Goal: Information Seeking & Learning: Compare options

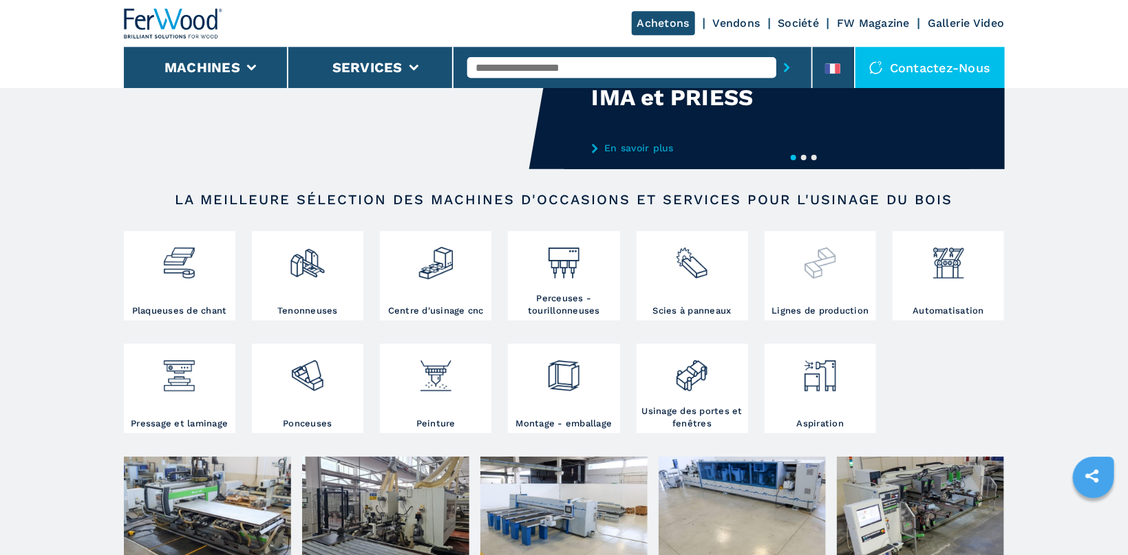
scroll to position [146, 0]
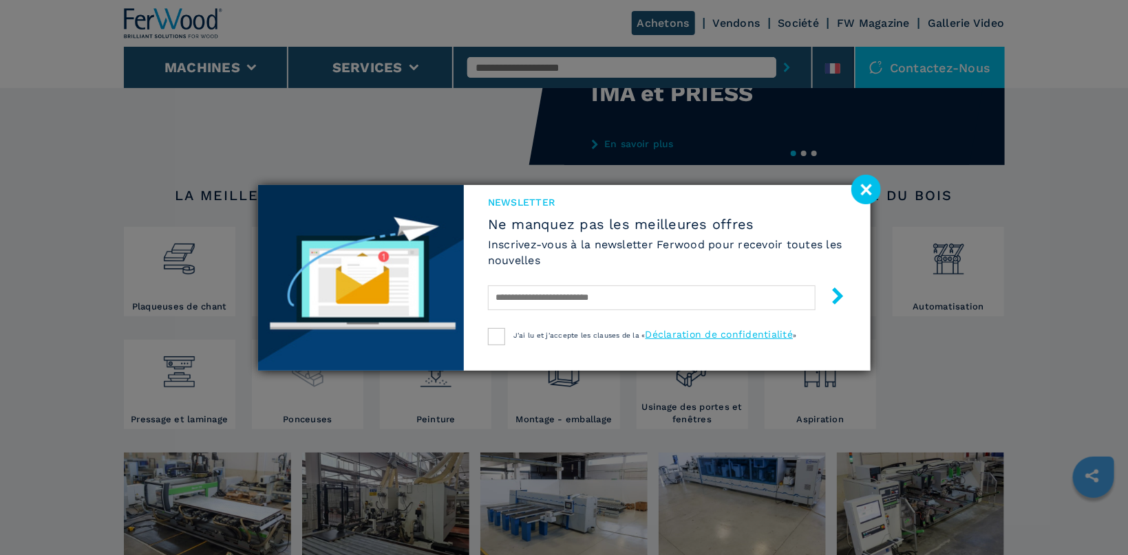
click at [300, 389] on div "Newsletter Ne manquez pas les meilleures offres Inscrivez-vous à la newsletter …" at bounding box center [564, 277] width 1128 height 555
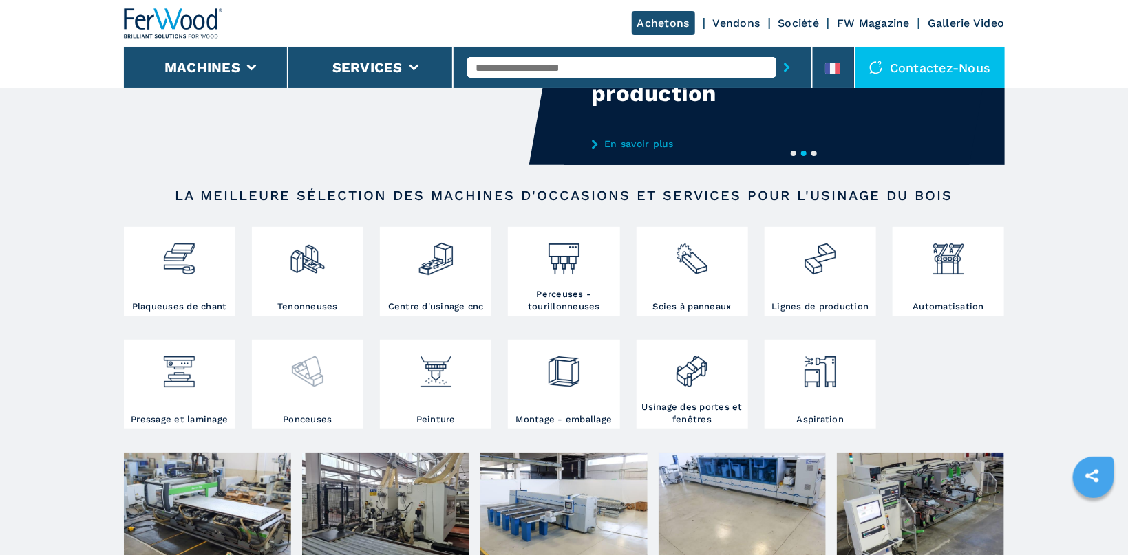
click at [310, 363] on img at bounding box center [307, 366] width 36 height 47
click at [312, 366] on img at bounding box center [307, 366] width 36 height 47
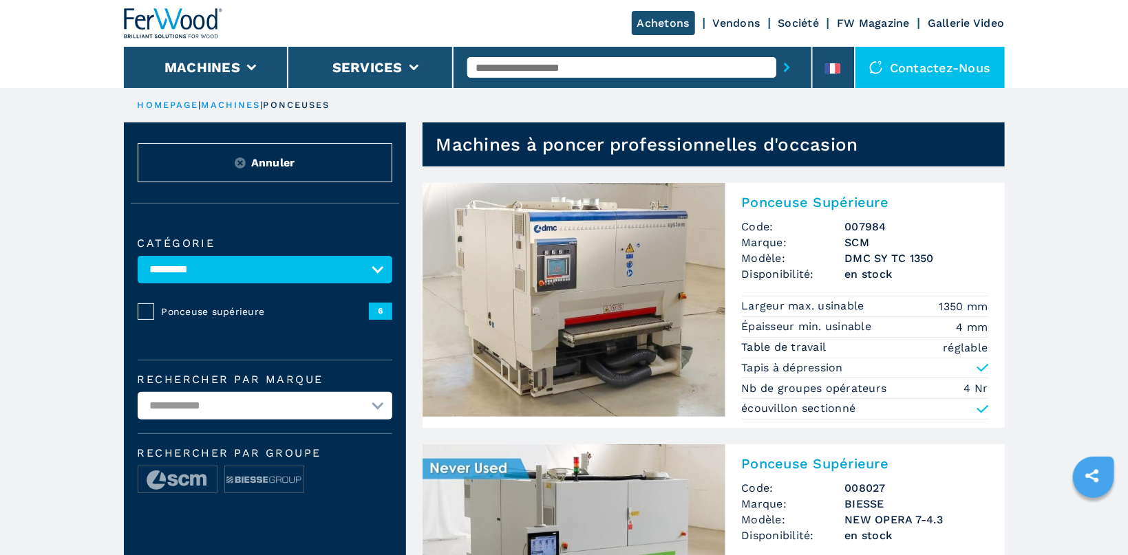
click at [629, 291] on img at bounding box center [573, 300] width 303 height 234
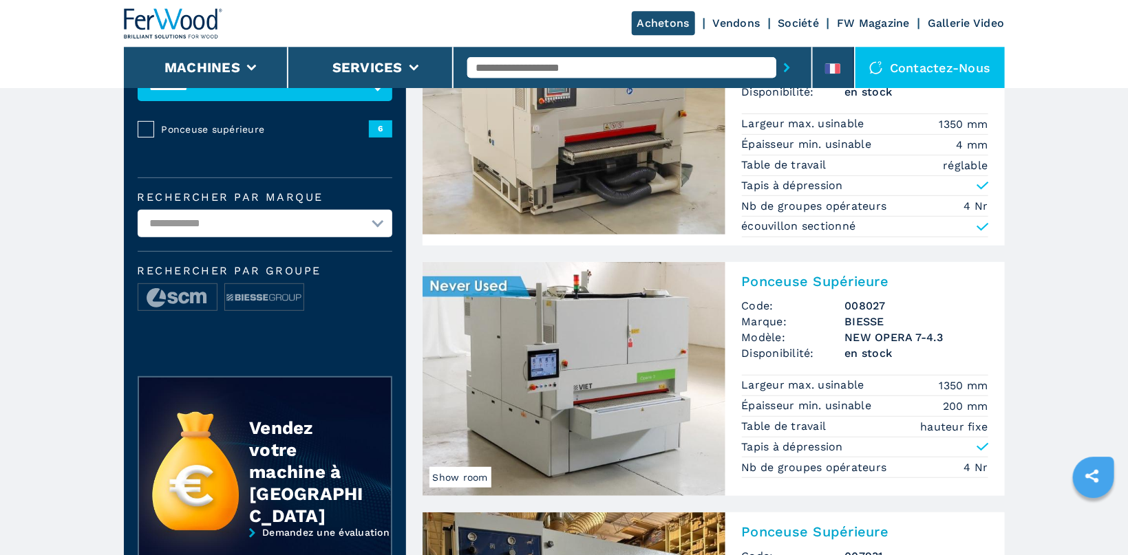
scroll to position [219, 0]
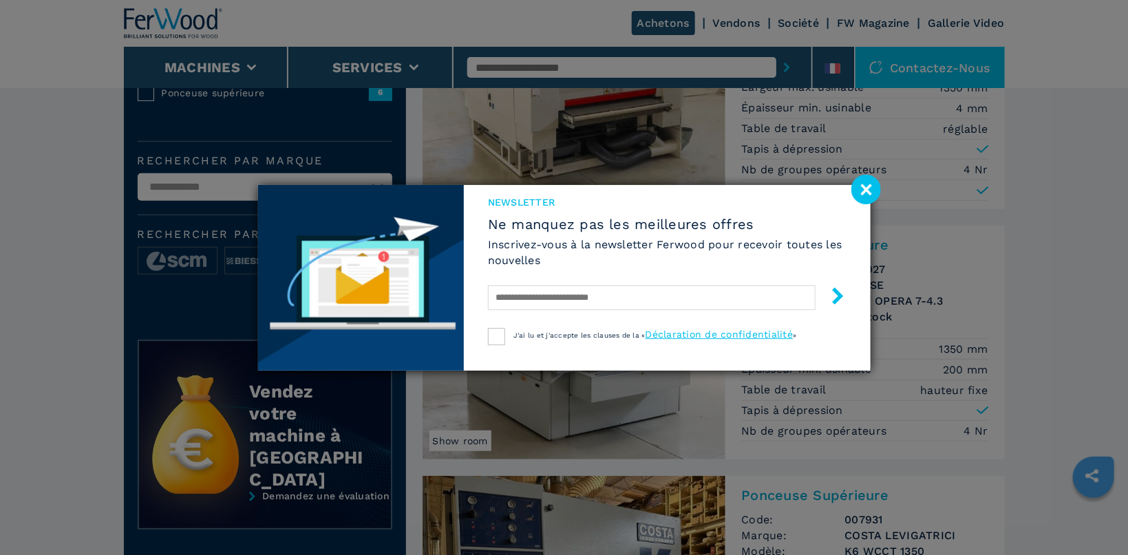
click at [867, 182] on image at bounding box center [866, 190] width 30 height 30
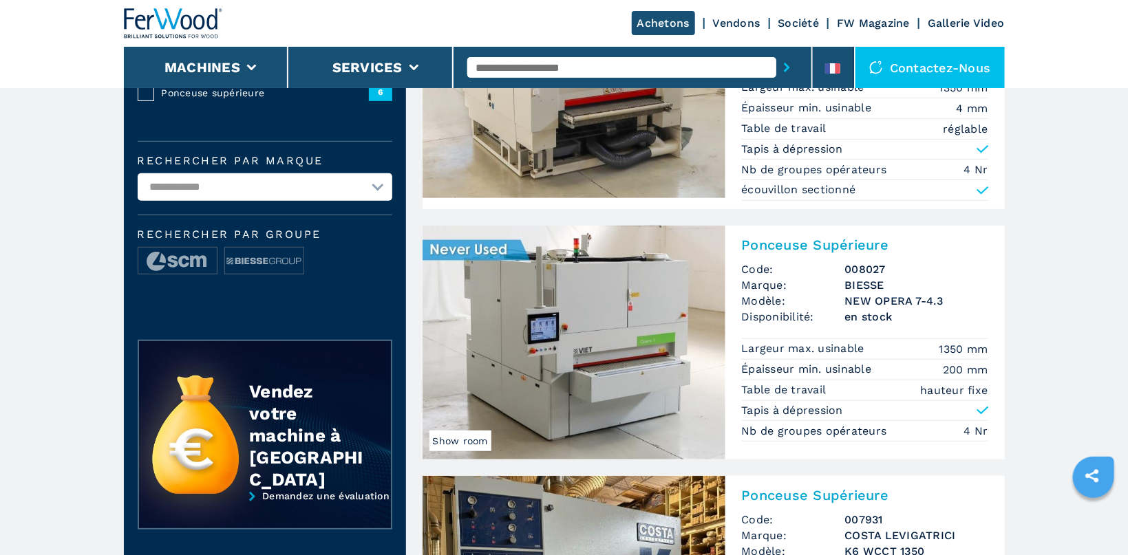
click at [597, 312] on img at bounding box center [573, 343] width 303 height 234
click at [590, 321] on img at bounding box center [573, 343] width 303 height 234
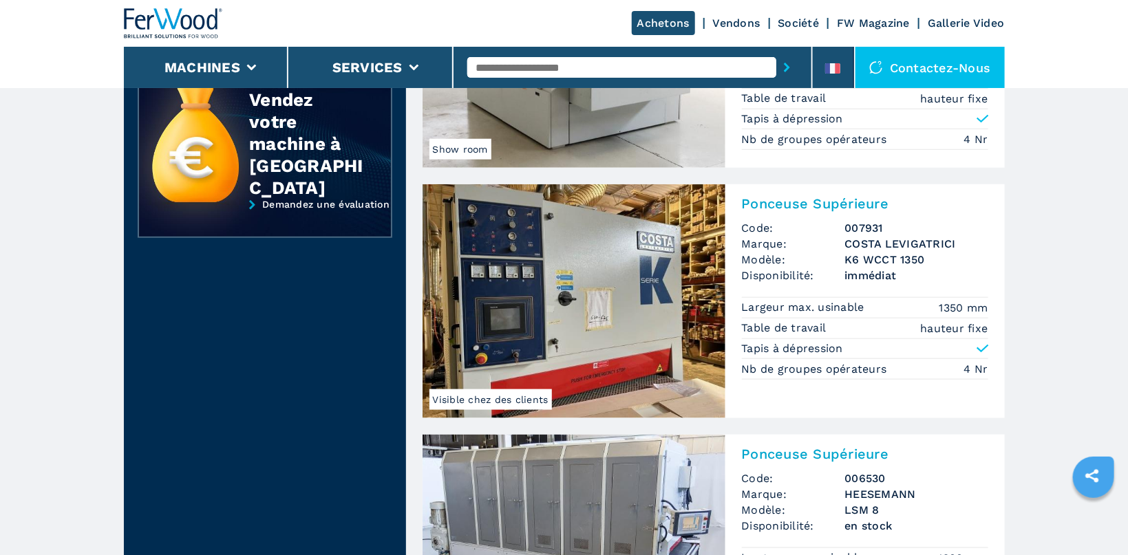
click at [548, 301] on img at bounding box center [573, 301] width 303 height 234
click at [629, 293] on img at bounding box center [573, 301] width 303 height 234
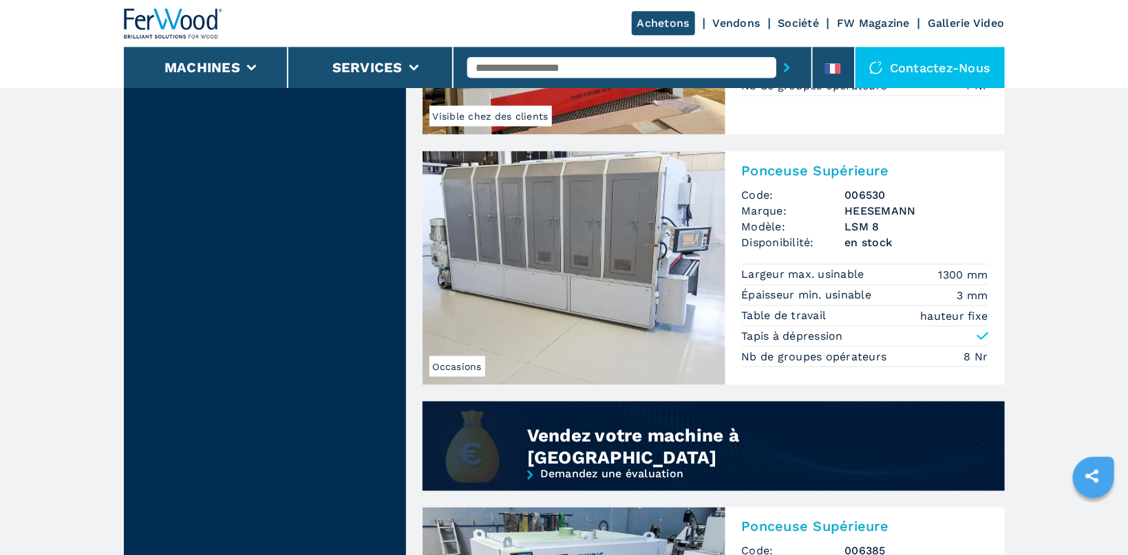
scroll to position [656, 0]
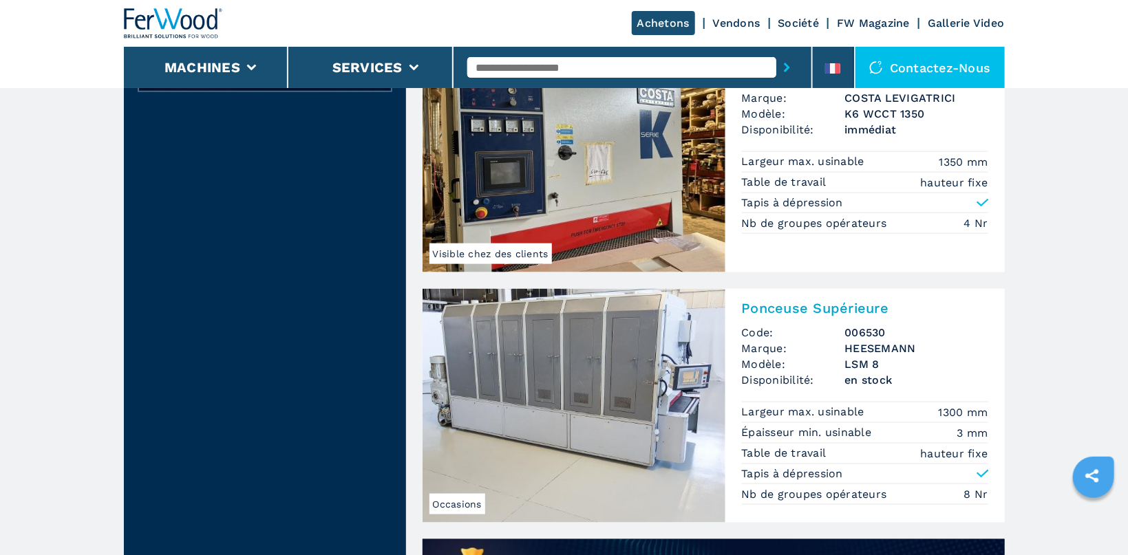
click at [595, 362] on img at bounding box center [573, 406] width 303 height 234
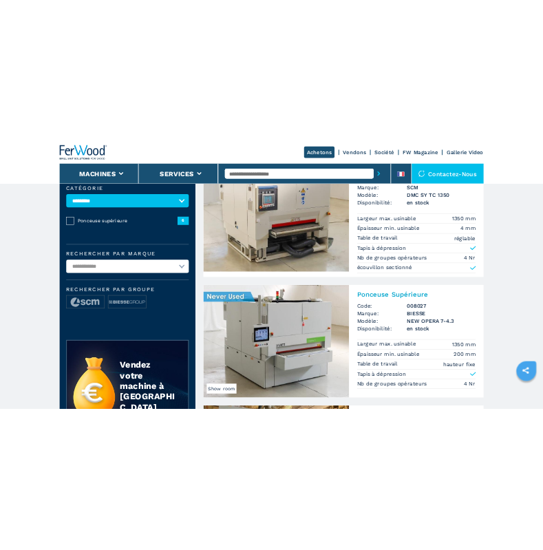
scroll to position [0, 0]
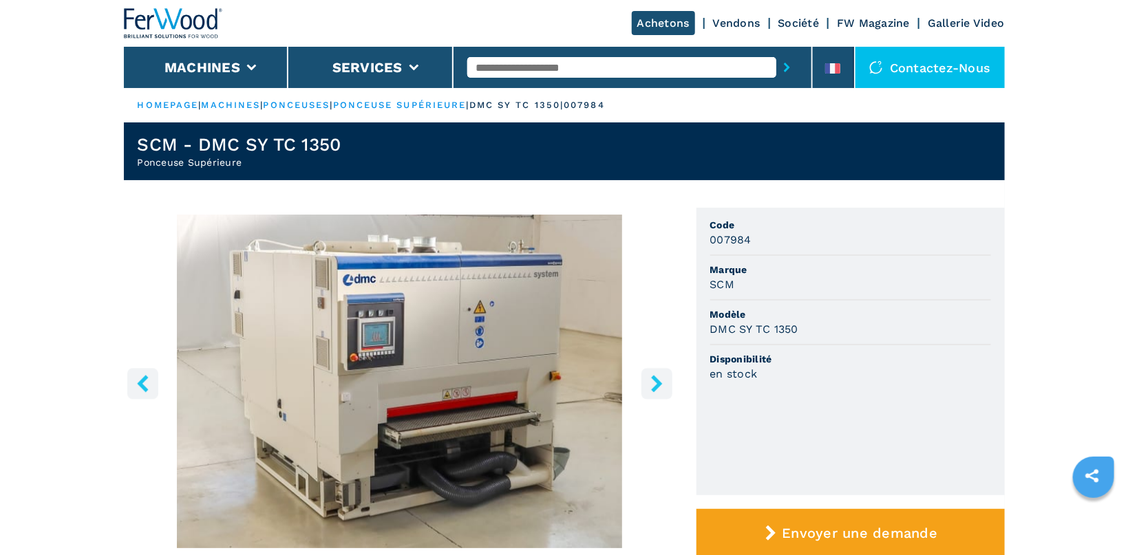
click at [655, 383] on icon "right-button" at bounding box center [656, 383] width 17 height 17
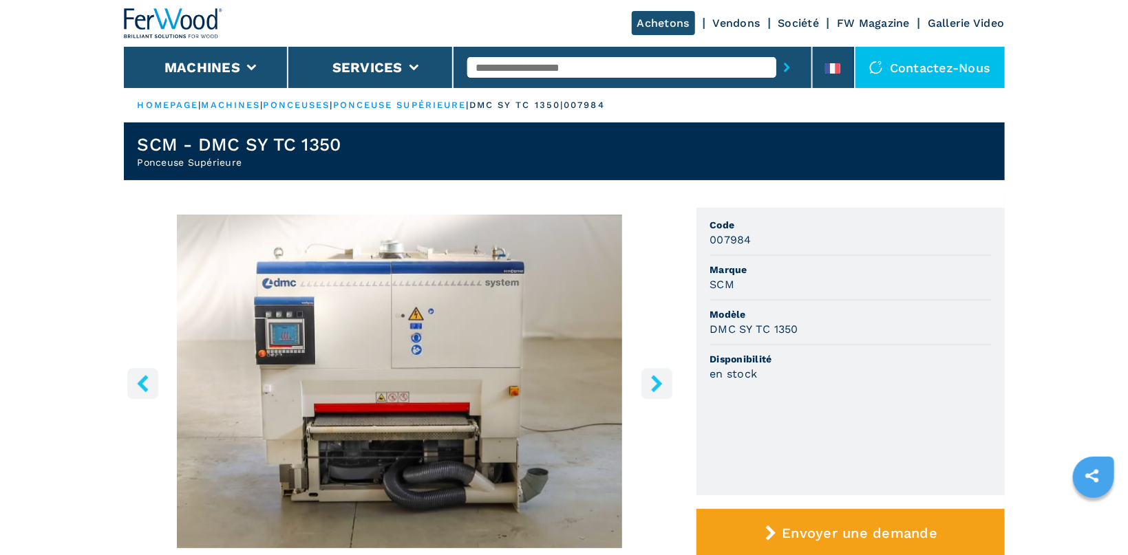
click at [655, 383] on icon "right-button" at bounding box center [656, 383] width 17 height 17
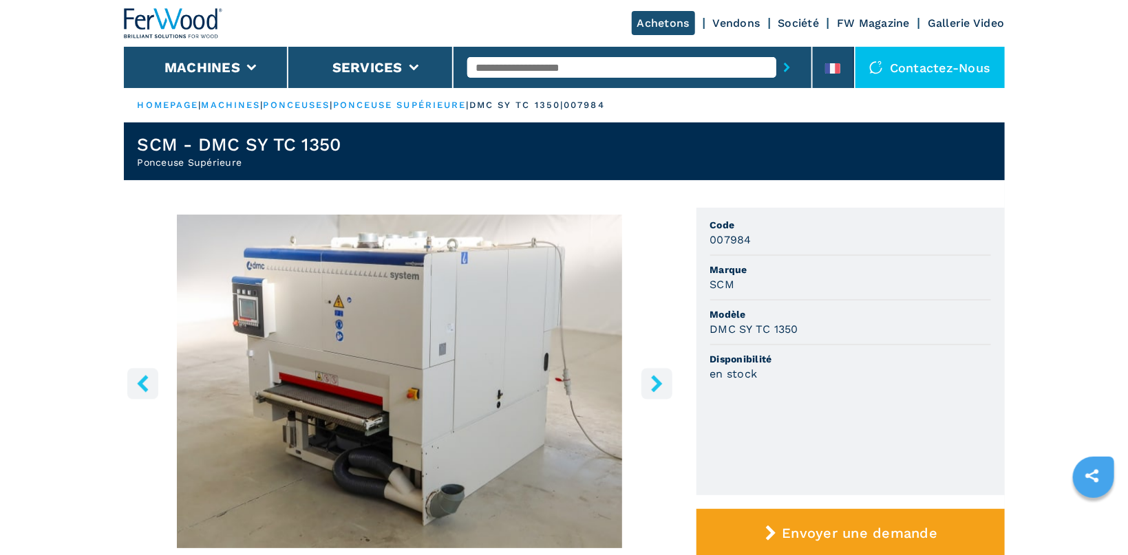
click at [655, 383] on icon "right-button" at bounding box center [656, 383] width 17 height 17
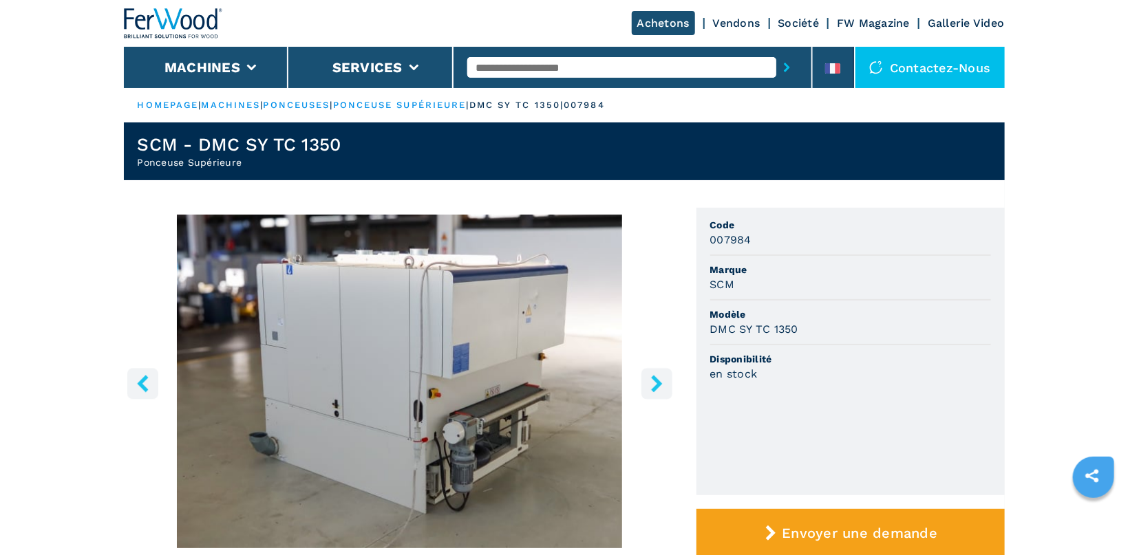
click at [655, 383] on icon "right-button" at bounding box center [656, 383] width 17 height 17
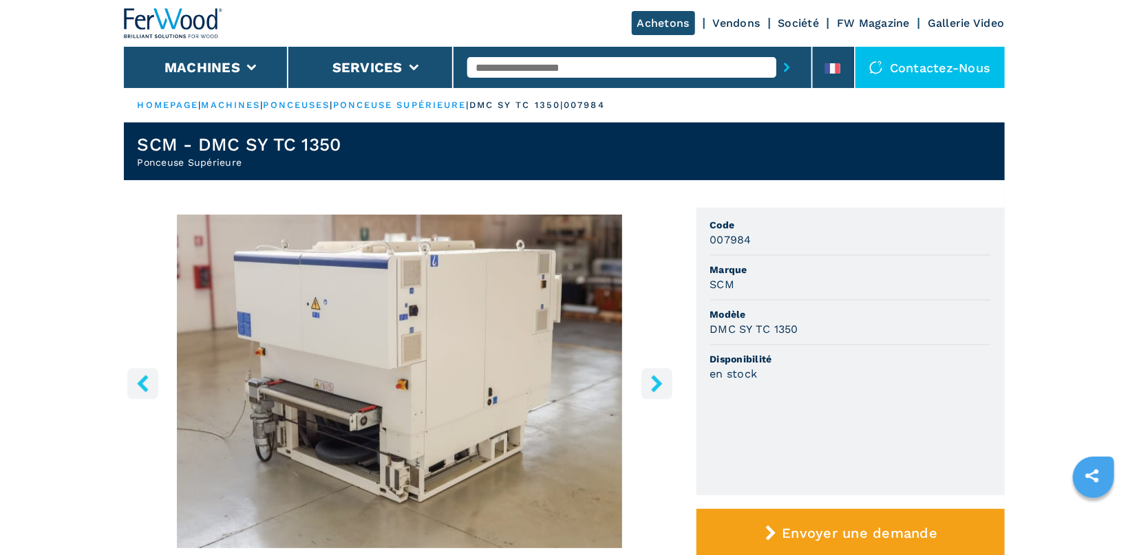
click at [655, 383] on icon "right-button" at bounding box center [656, 383] width 17 height 17
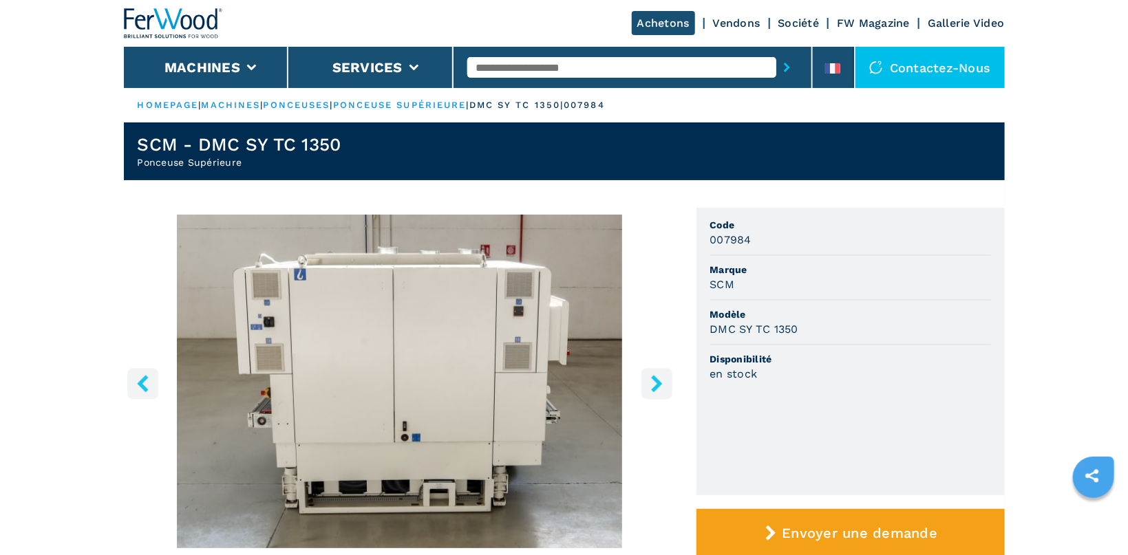
click at [655, 383] on icon "right-button" at bounding box center [656, 383] width 17 height 17
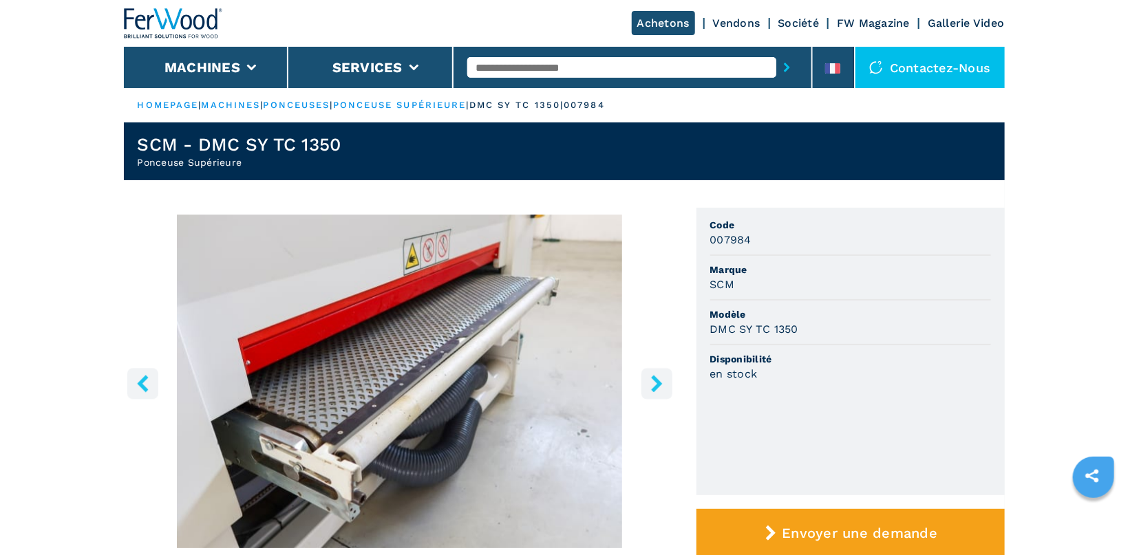
click at [655, 383] on icon "right-button" at bounding box center [656, 383] width 17 height 17
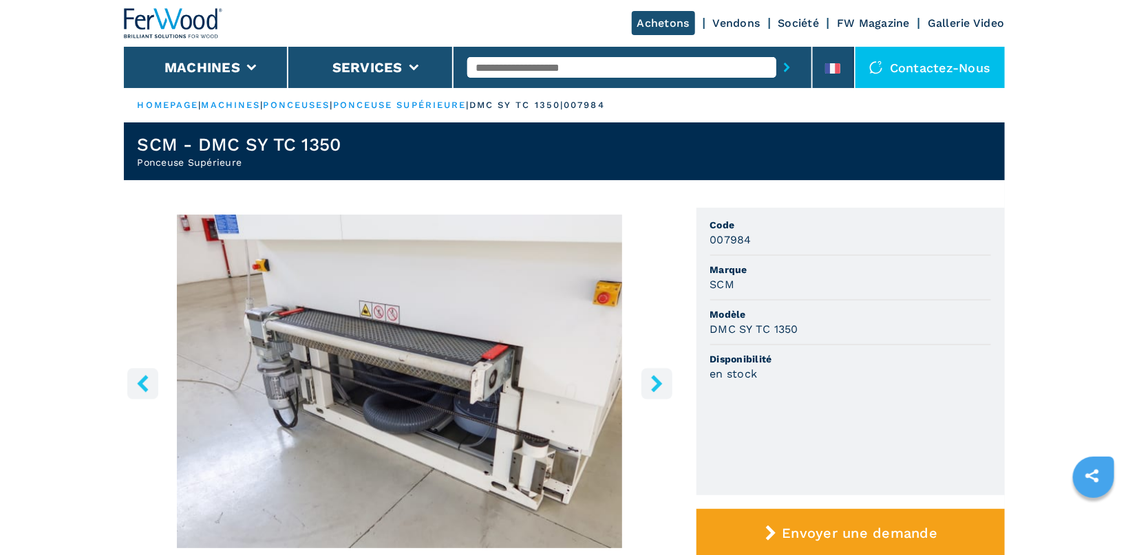
click at [655, 383] on icon "right-button" at bounding box center [656, 383] width 17 height 17
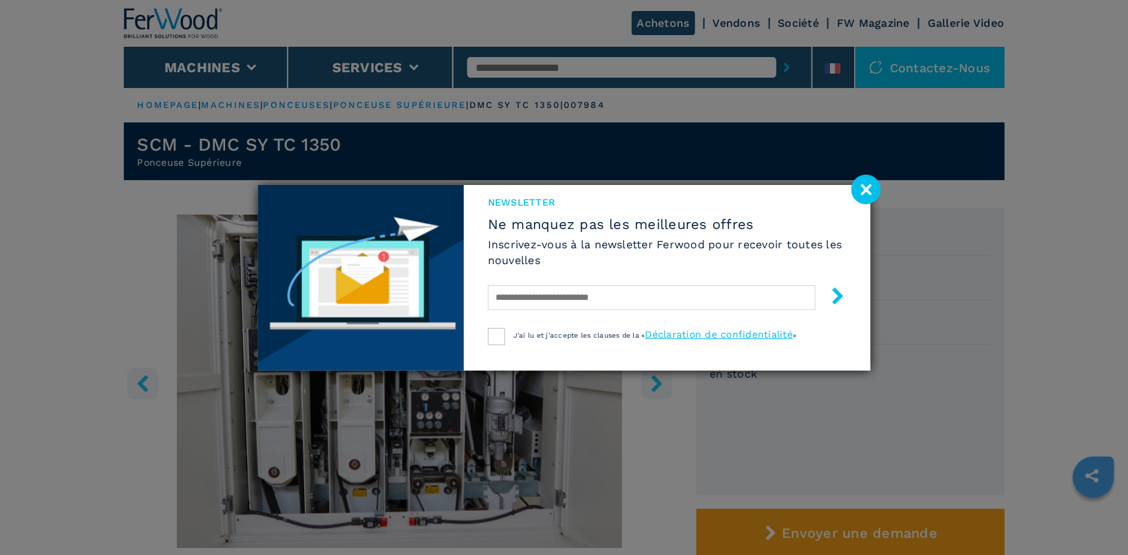
click at [862, 180] on image at bounding box center [866, 190] width 30 height 30
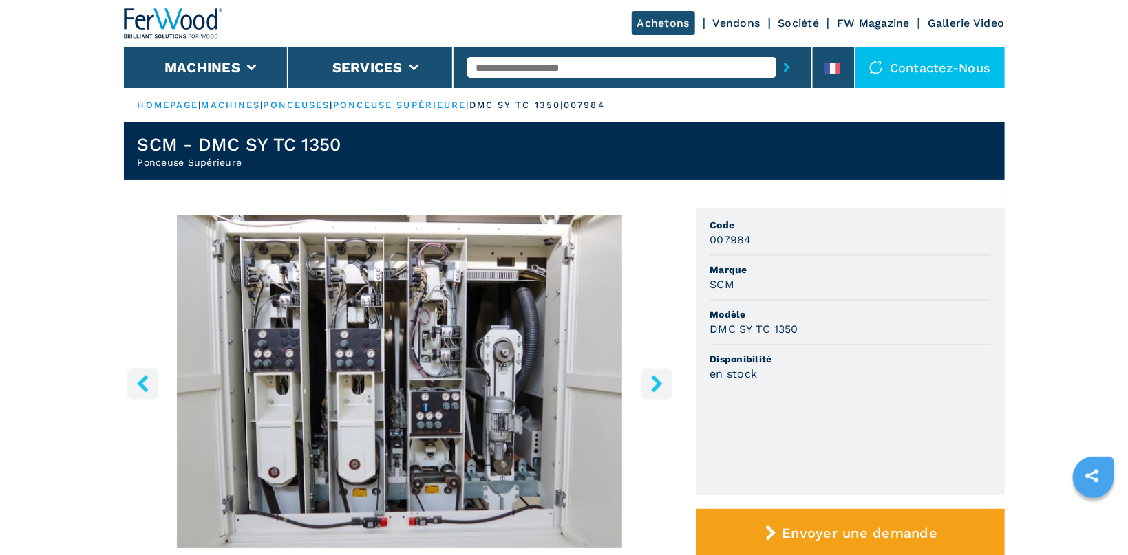
click at [656, 381] on icon "right-button" at bounding box center [656, 383] width 11 height 17
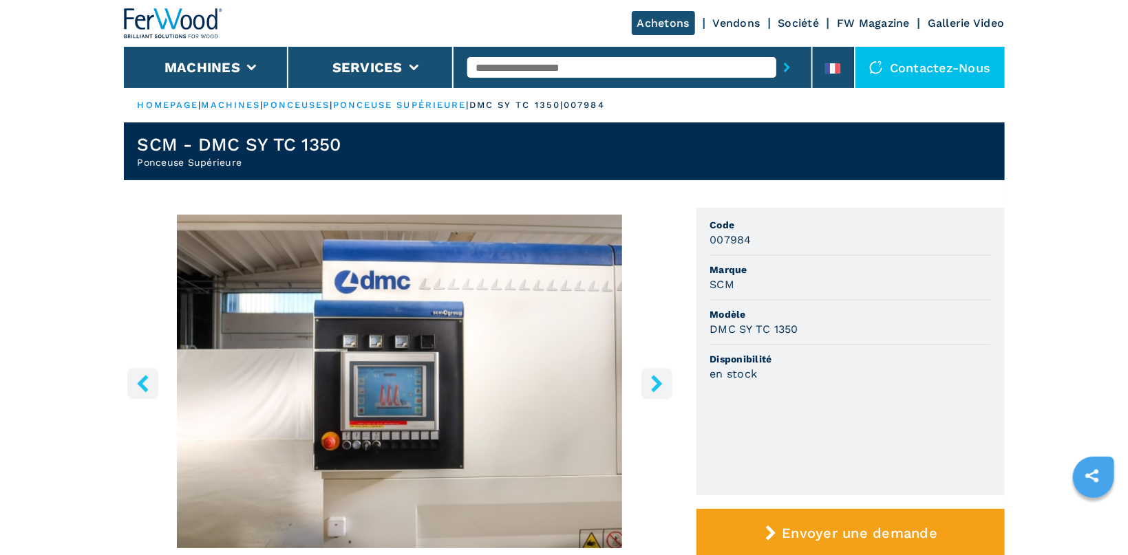
scroll to position [219, 0]
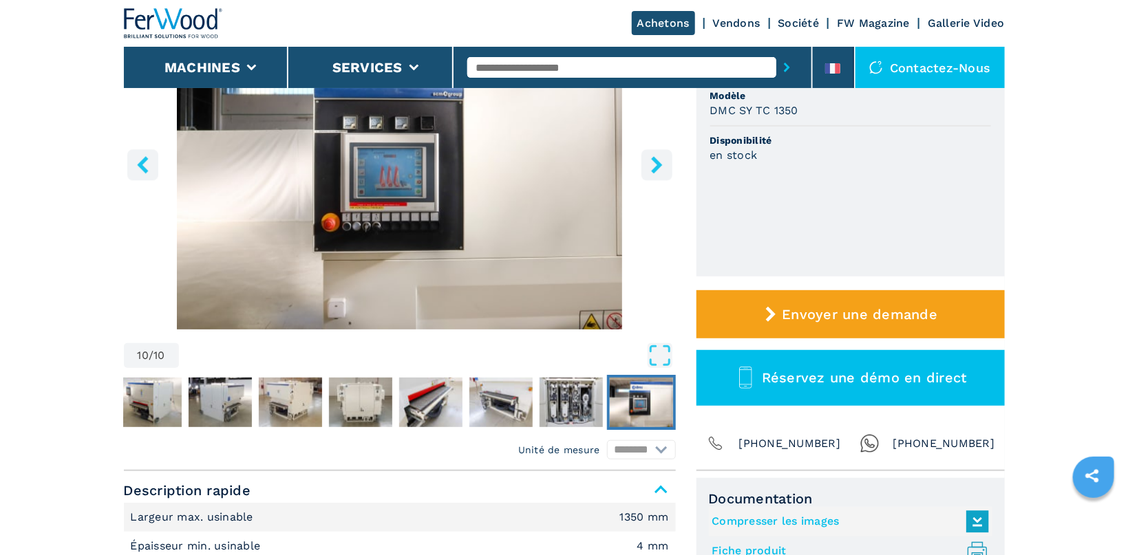
click at [422, 186] on img "Go to Slide 10" at bounding box center [400, 163] width 552 height 334
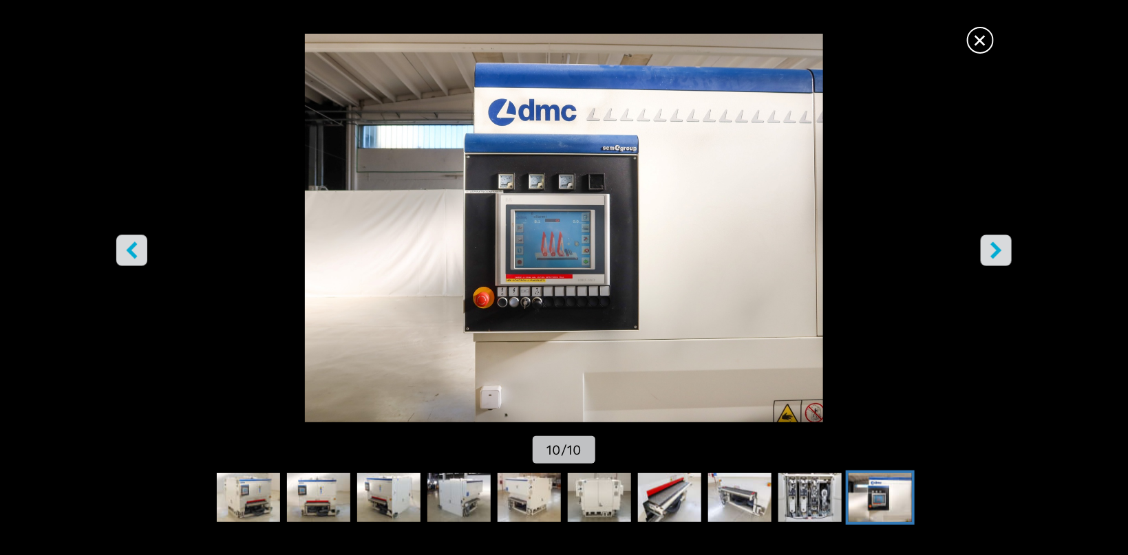
click at [970, 39] on span "×" at bounding box center [980, 37] width 24 height 24
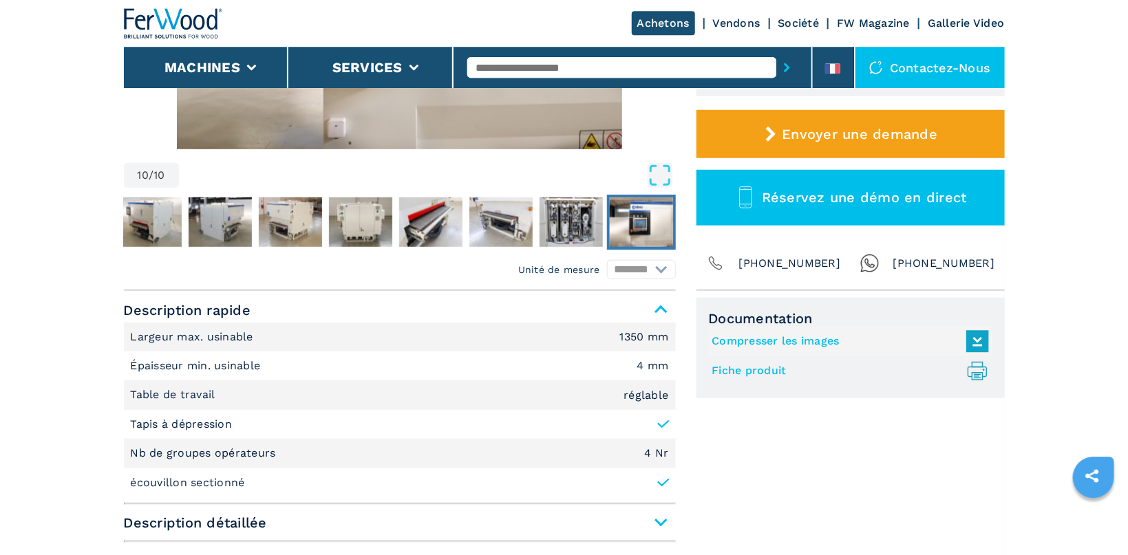
scroll to position [511, 0]
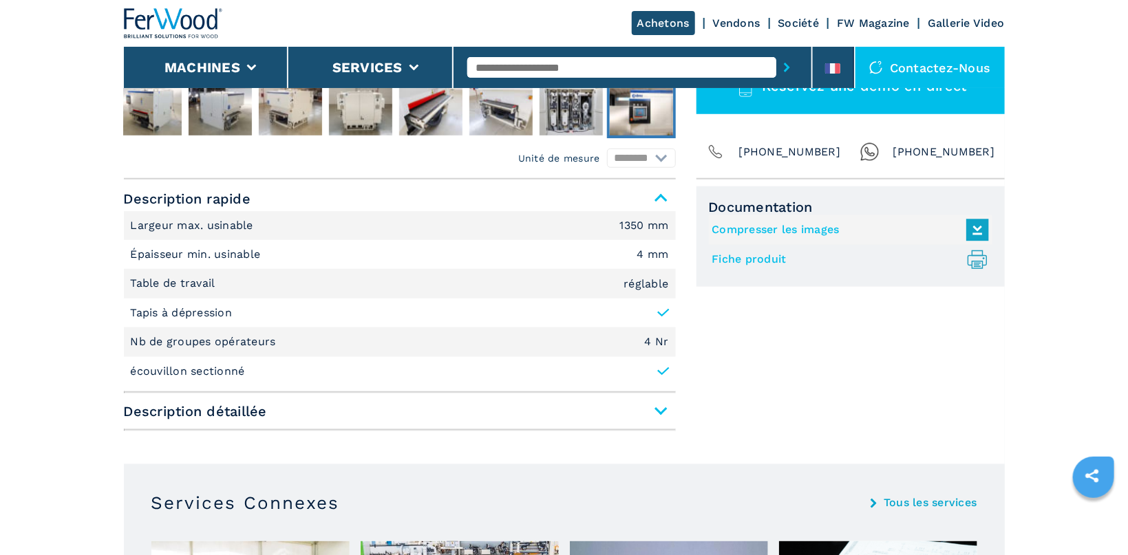
click at [665, 410] on span "Description détaillée" at bounding box center [400, 411] width 552 height 25
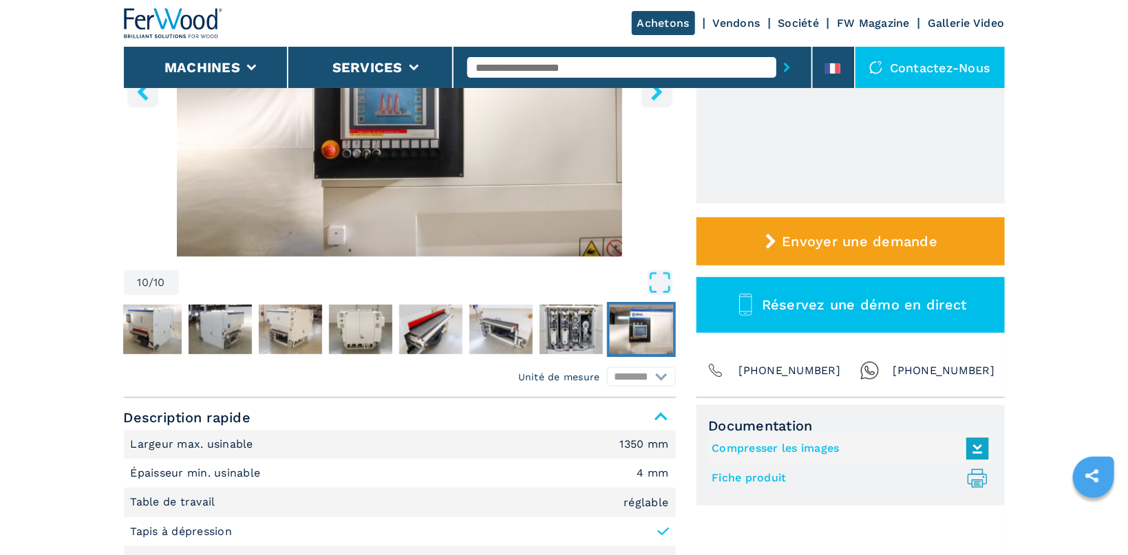
scroll to position [0, 0]
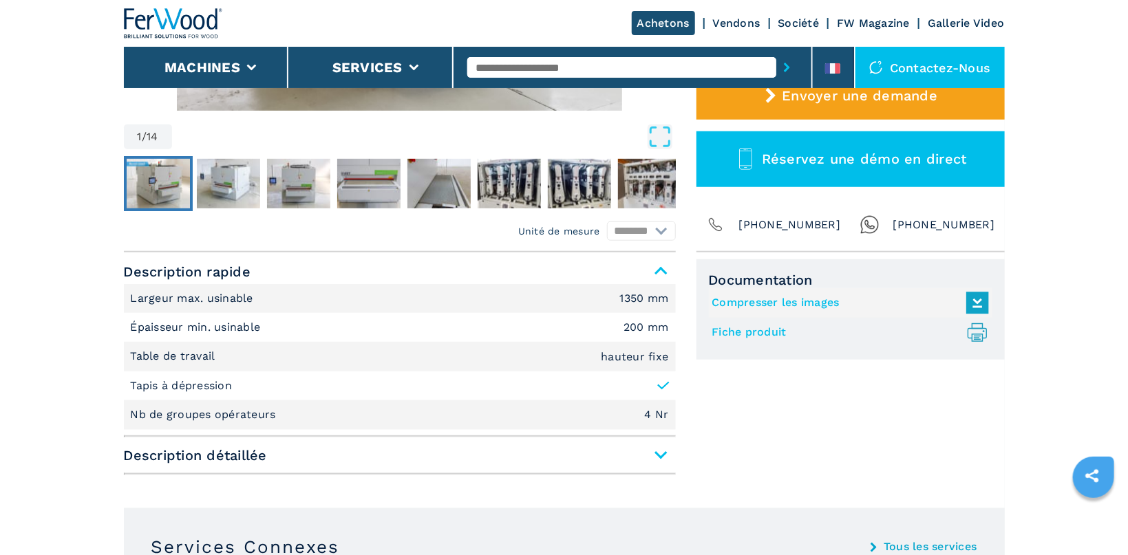
scroll to position [511, 0]
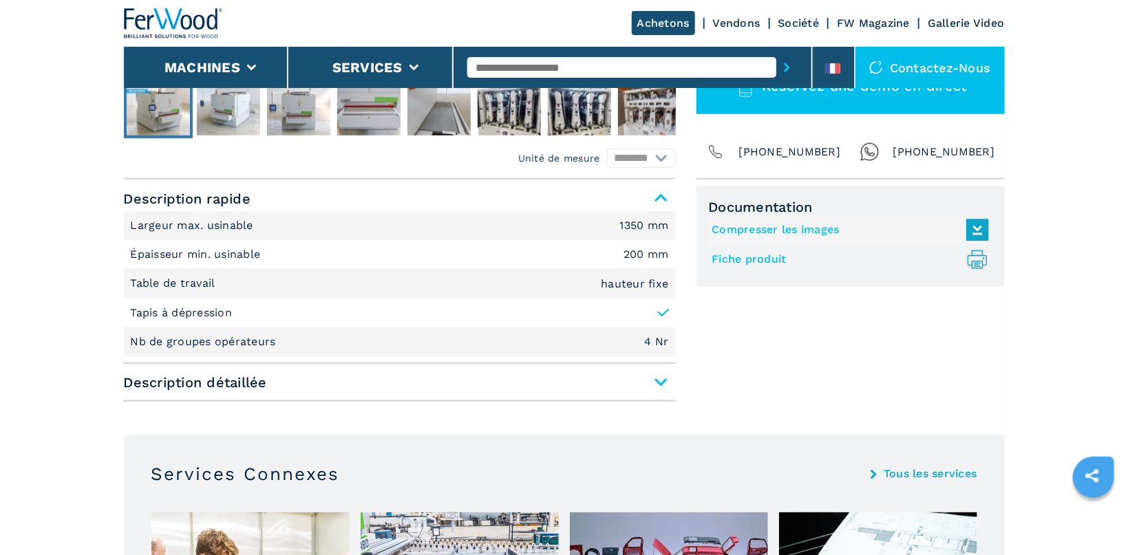
click at [661, 388] on span "Description détaillée" at bounding box center [400, 382] width 552 height 25
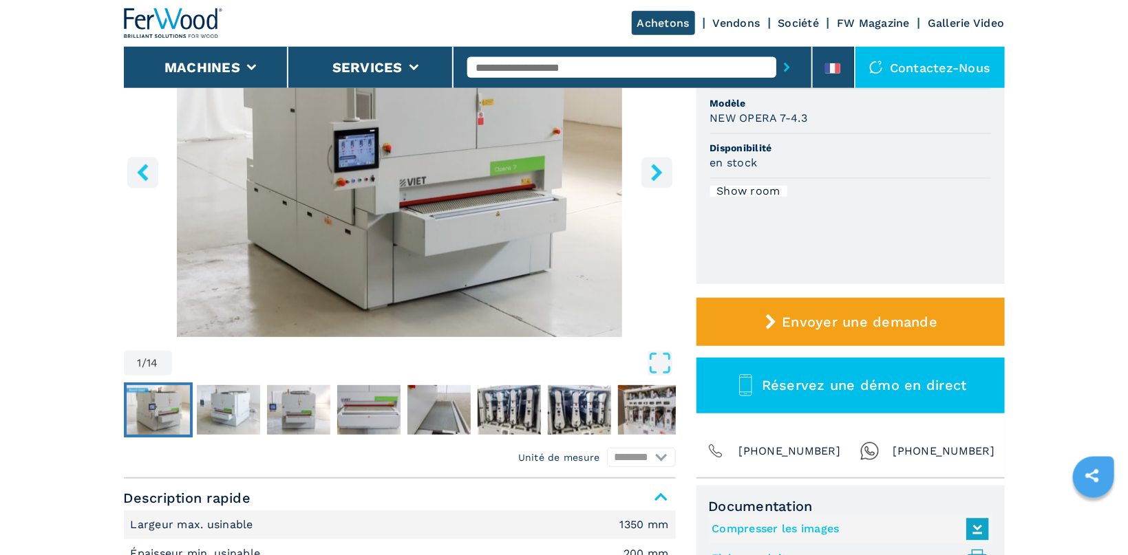
scroll to position [146, 0]
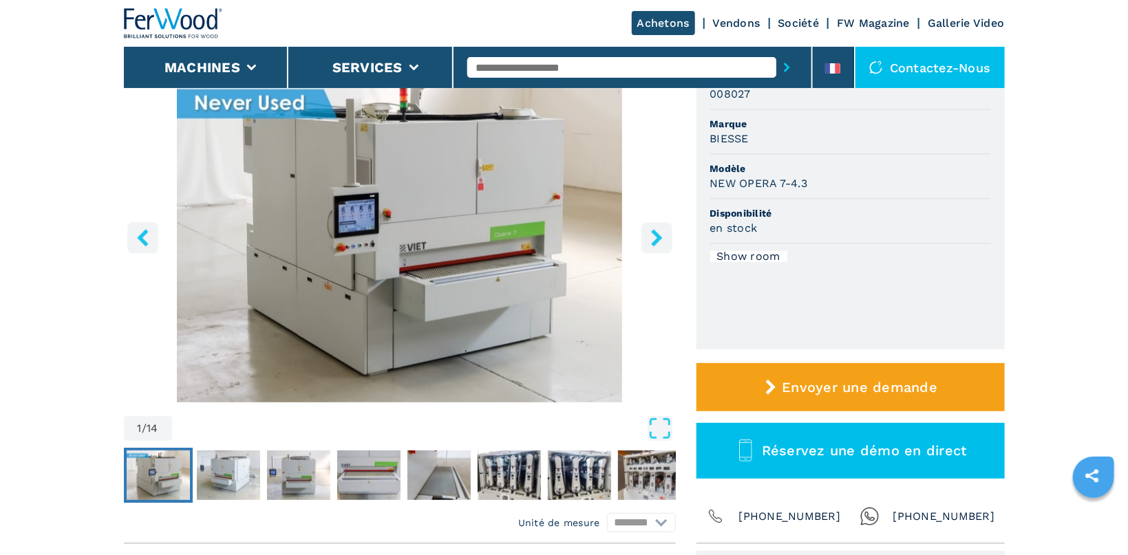
click at [467, 215] on img "Go to Slide 1" at bounding box center [400, 236] width 552 height 334
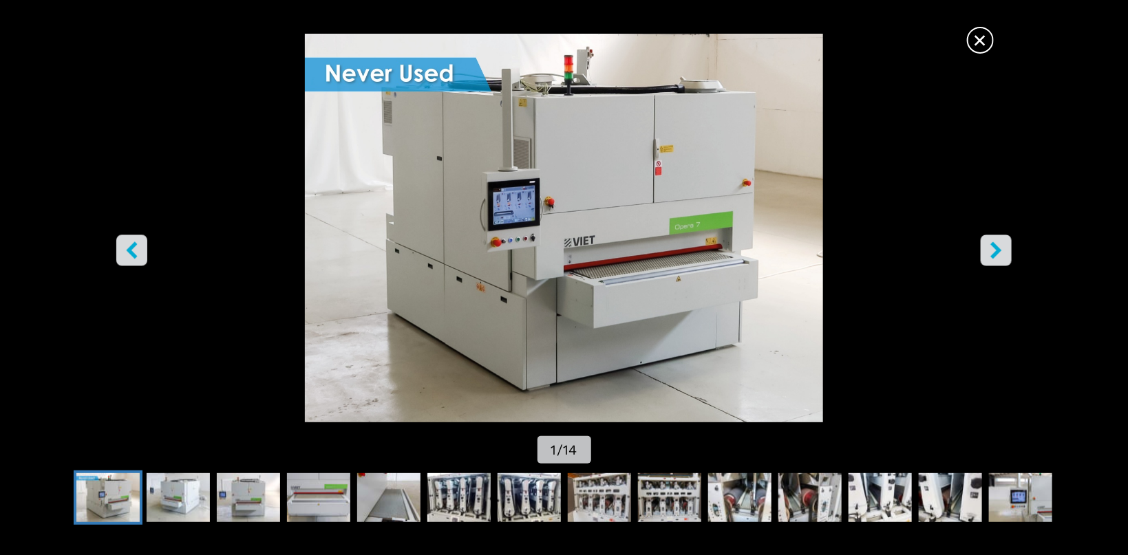
click at [997, 250] on icon "right-button" at bounding box center [996, 250] width 11 height 17
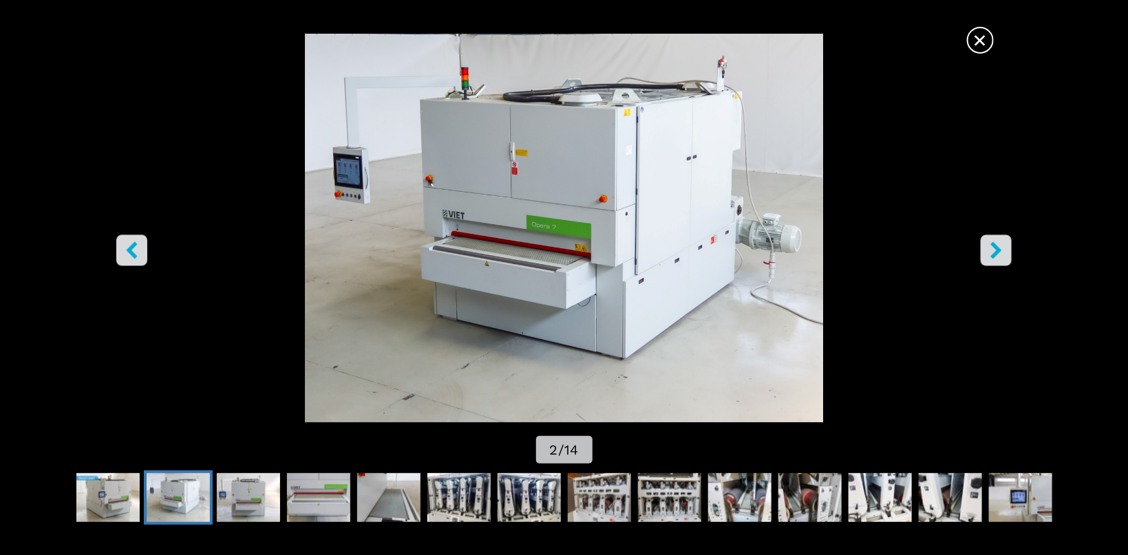
click at [997, 250] on icon "right-button" at bounding box center [996, 250] width 11 height 17
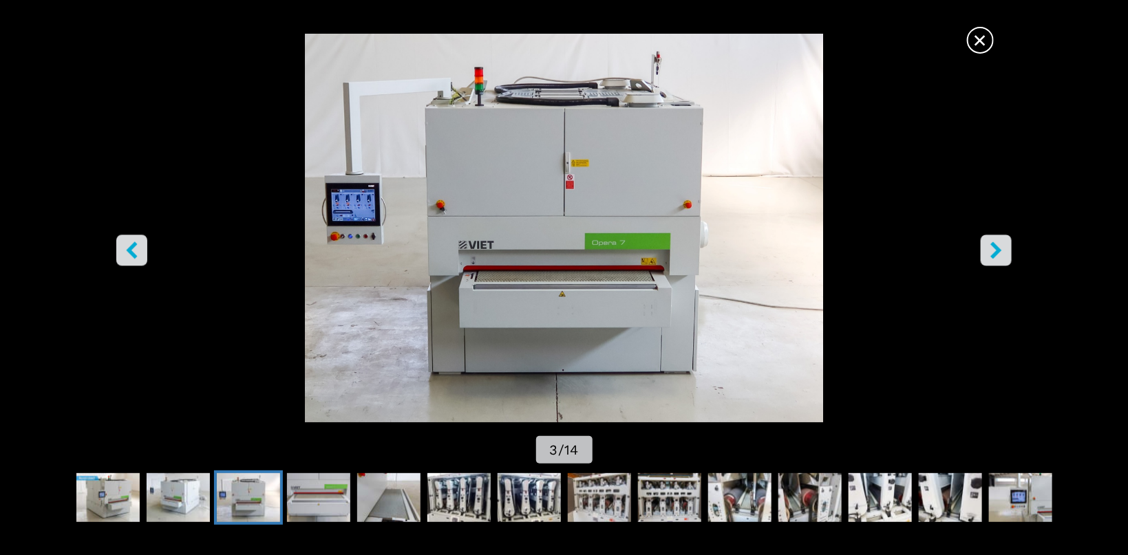
click at [997, 250] on icon "right-button" at bounding box center [996, 250] width 11 height 17
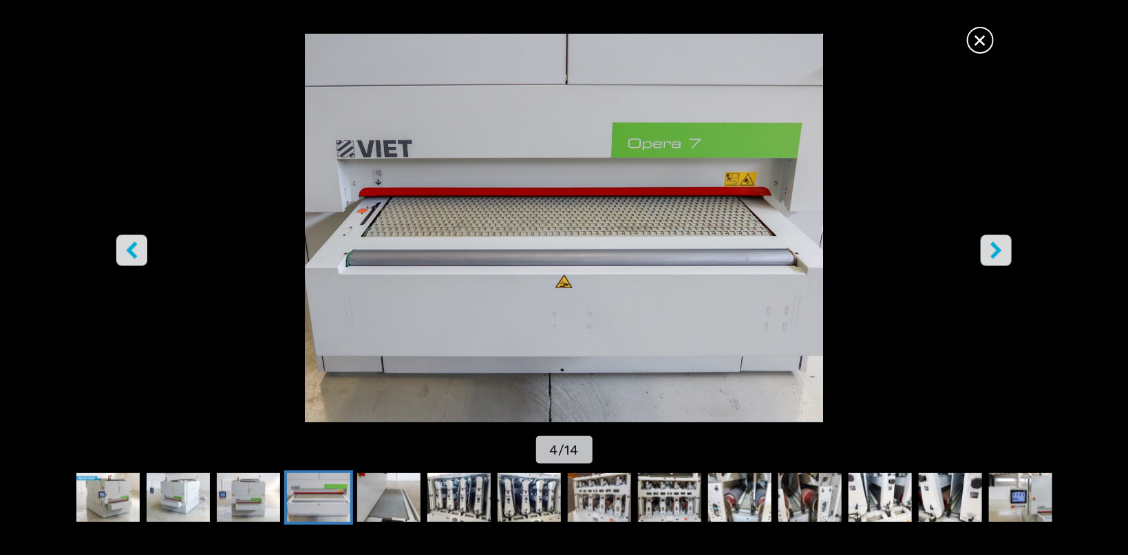
click at [974, 250] on img "Go to Slide 4" at bounding box center [563, 228] width 1015 height 389
click at [998, 244] on icon "right-button" at bounding box center [995, 250] width 17 height 17
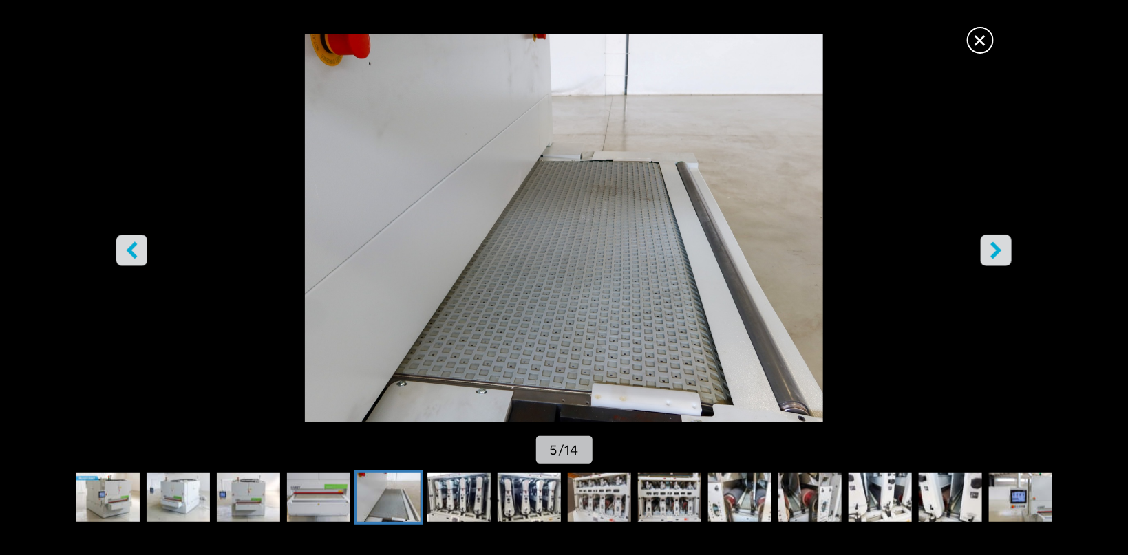
click at [993, 243] on icon "right-button" at bounding box center [996, 250] width 11 height 17
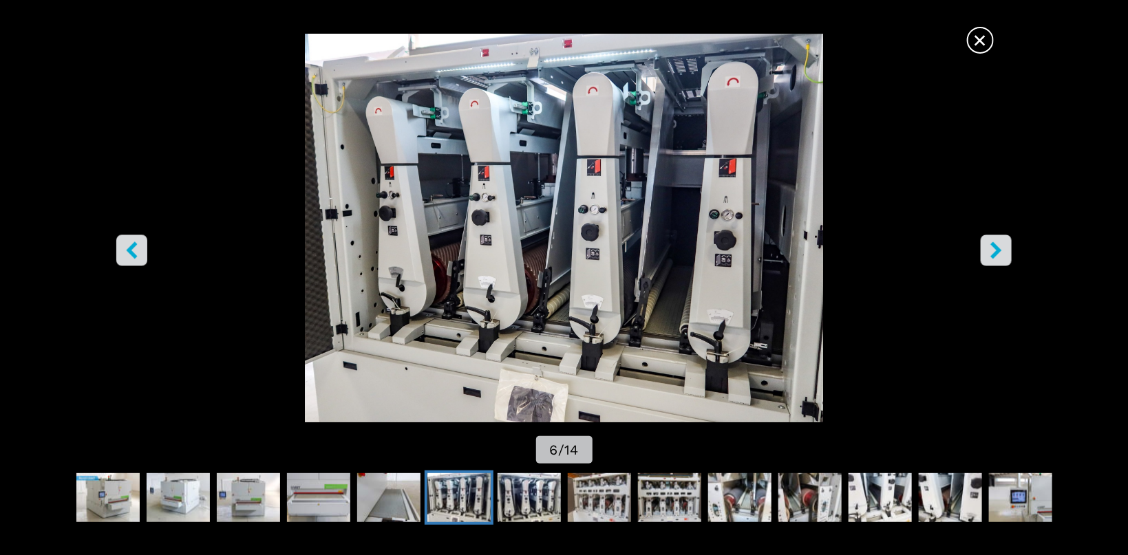
click at [993, 243] on icon "right-button" at bounding box center [996, 250] width 11 height 17
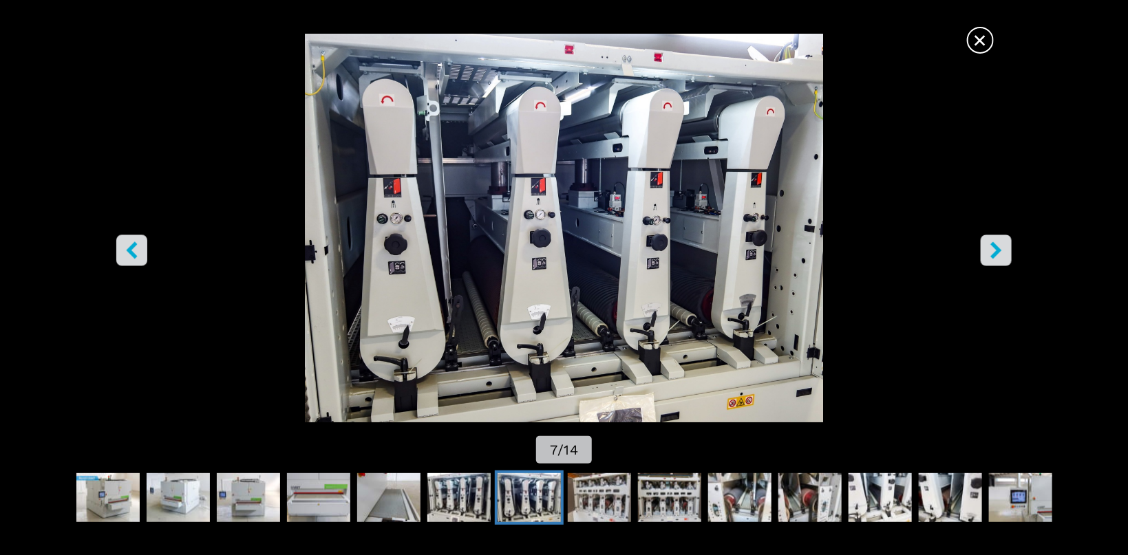
click at [993, 243] on icon "right-button" at bounding box center [996, 250] width 11 height 17
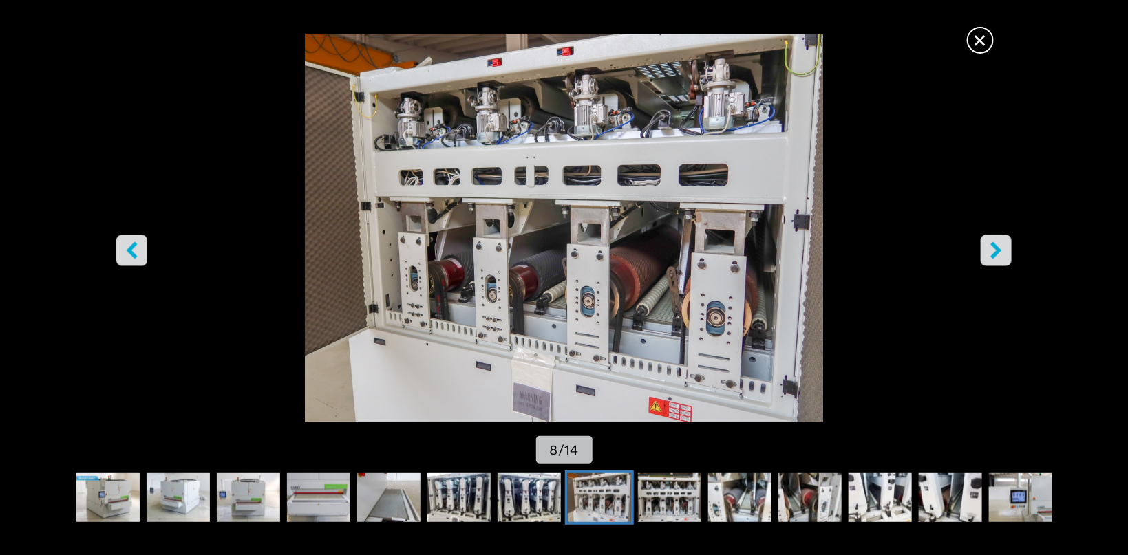
click at [994, 243] on icon "right-button" at bounding box center [996, 250] width 11 height 17
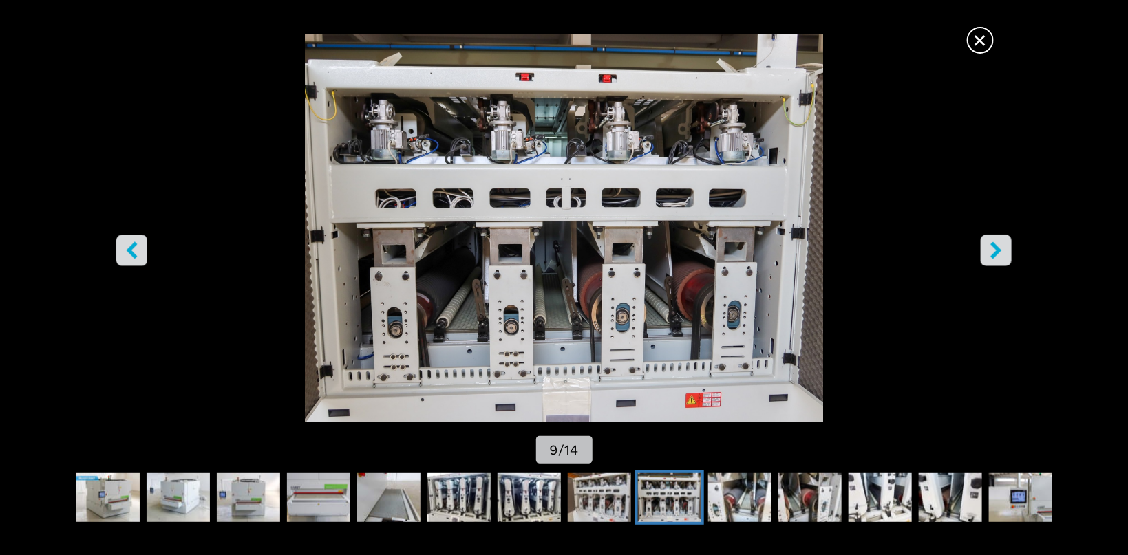
click at [1003, 243] on icon "right-button" at bounding box center [995, 250] width 17 height 17
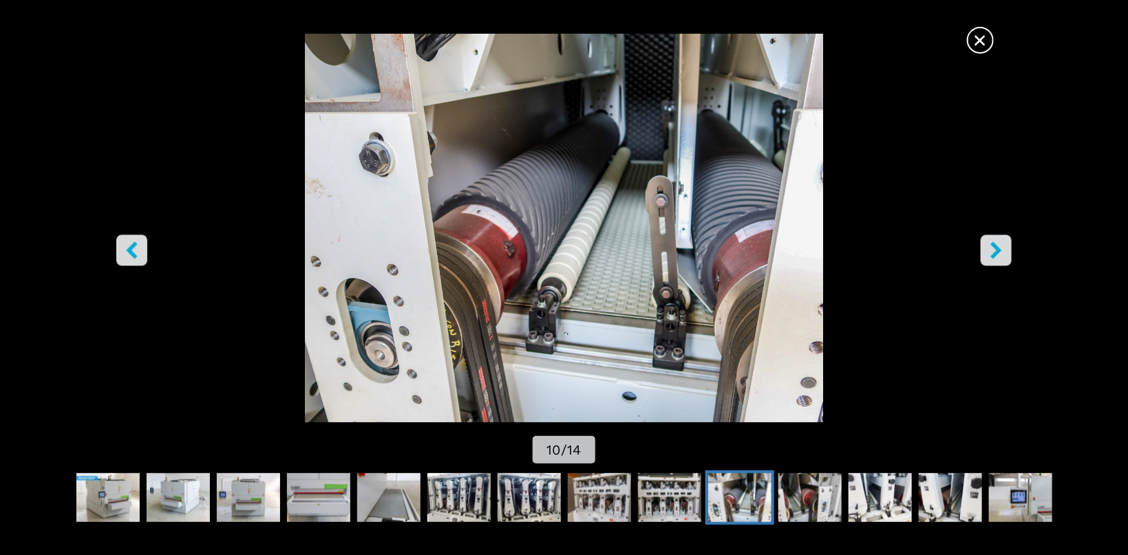
click at [1004, 244] on icon "right-button" at bounding box center [995, 250] width 17 height 17
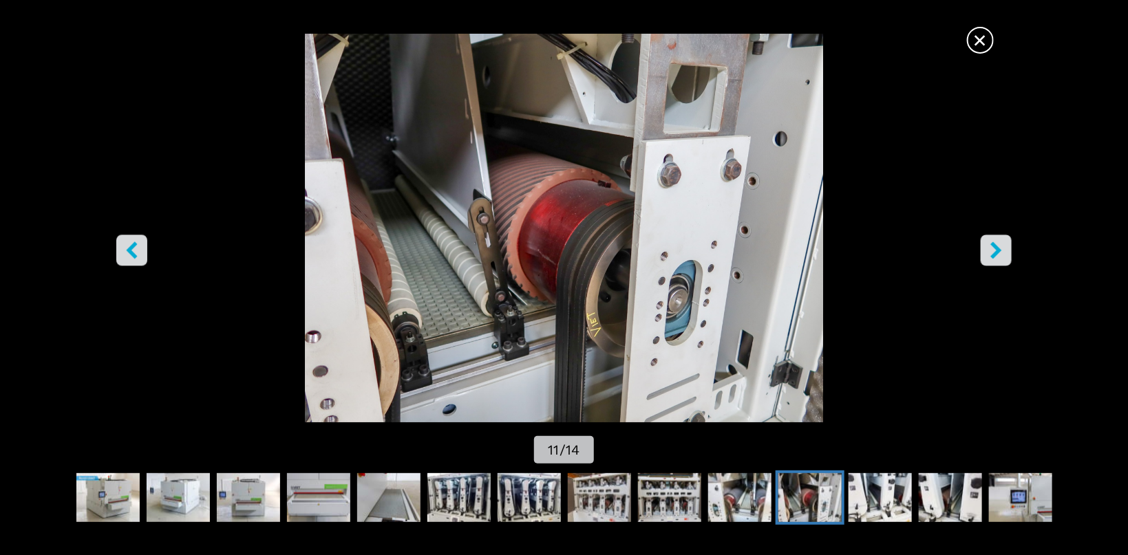
click at [1004, 244] on icon "right-button" at bounding box center [995, 250] width 17 height 17
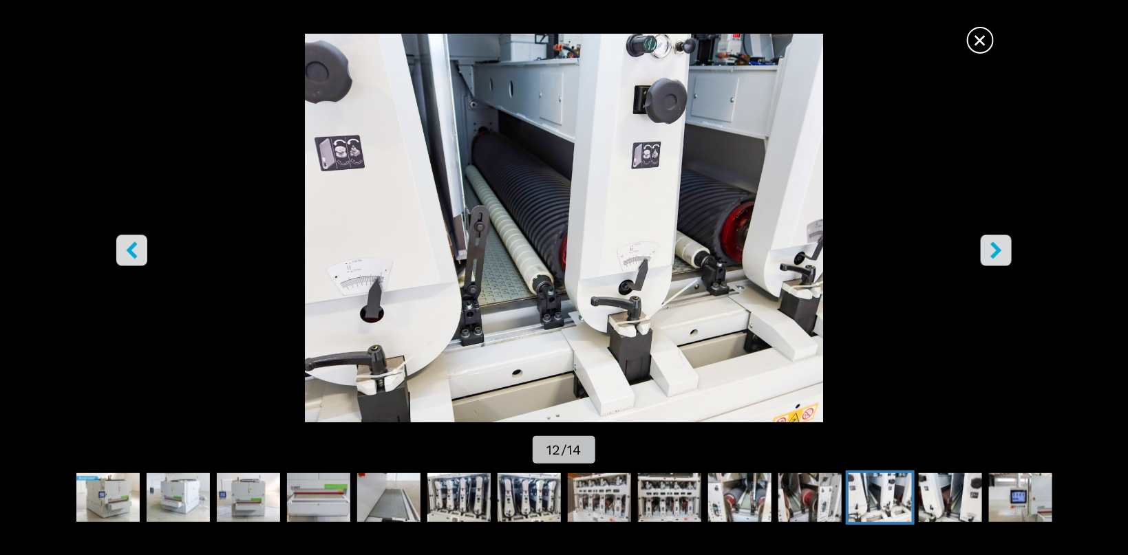
click at [1004, 244] on icon "right-button" at bounding box center [995, 250] width 17 height 17
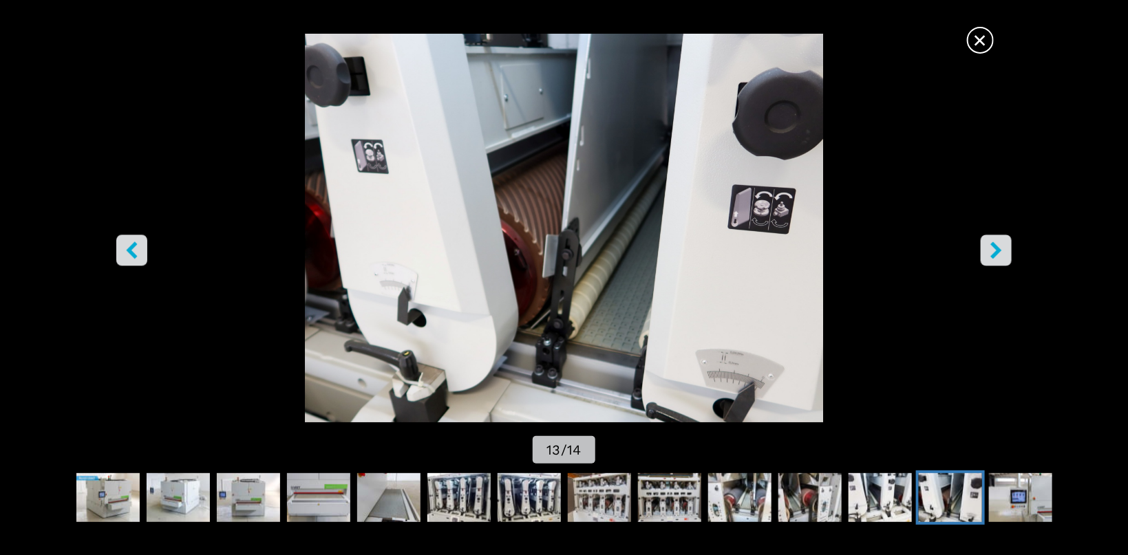
click at [1004, 244] on icon "right-button" at bounding box center [995, 250] width 17 height 17
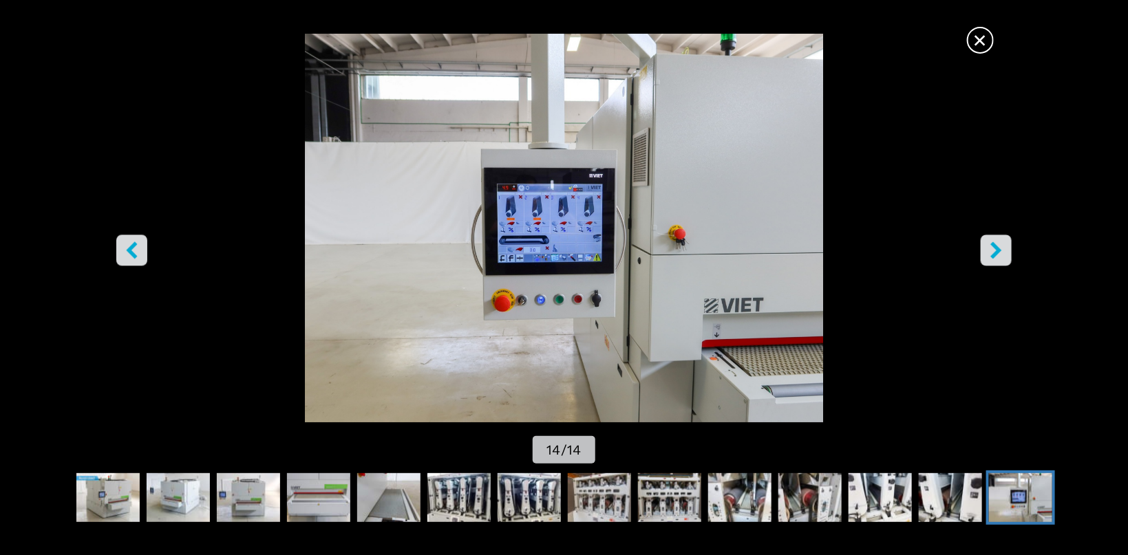
click at [565, 226] on img "Go to Slide 14" at bounding box center [563, 228] width 1015 height 389
click at [1000, 247] on icon "right-button" at bounding box center [995, 250] width 17 height 17
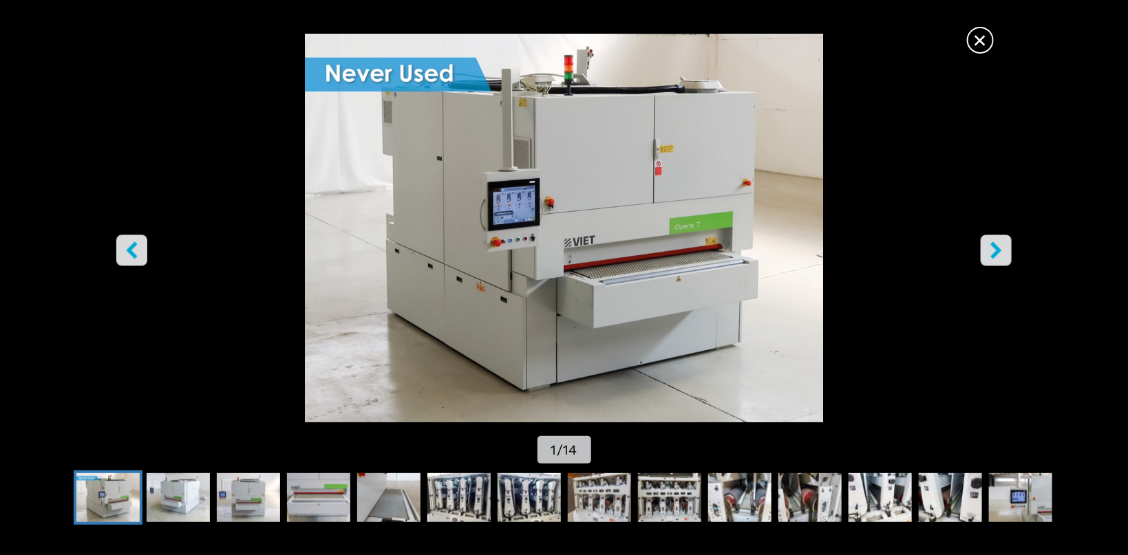
click at [966, 34] on img "Go to Slide 1" at bounding box center [563, 228] width 1015 height 389
click at [974, 39] on span "×" at bounding box center [980, 37] width 24 height 24
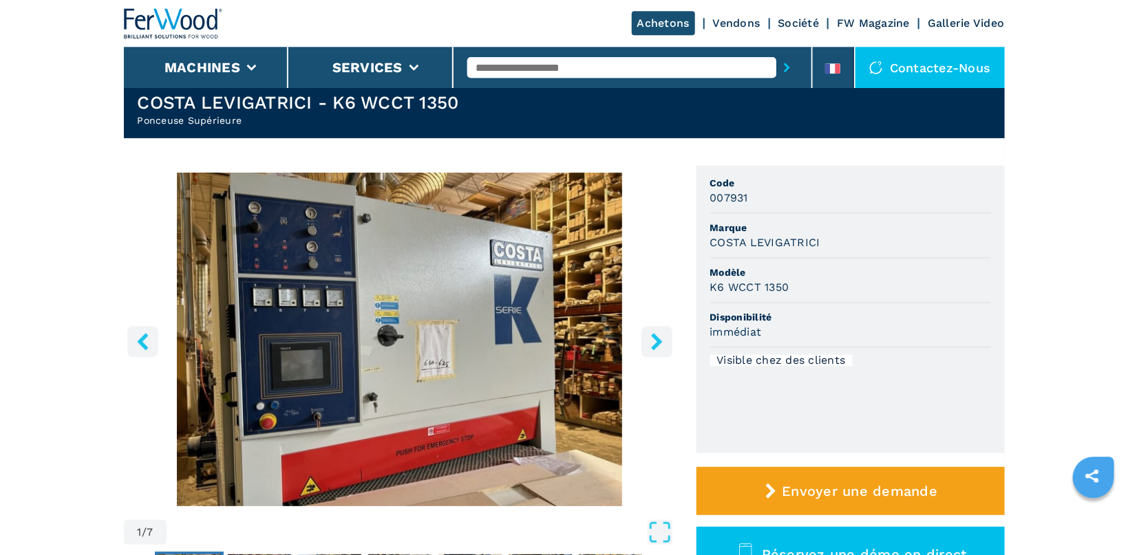
scroll to position [219, 0]
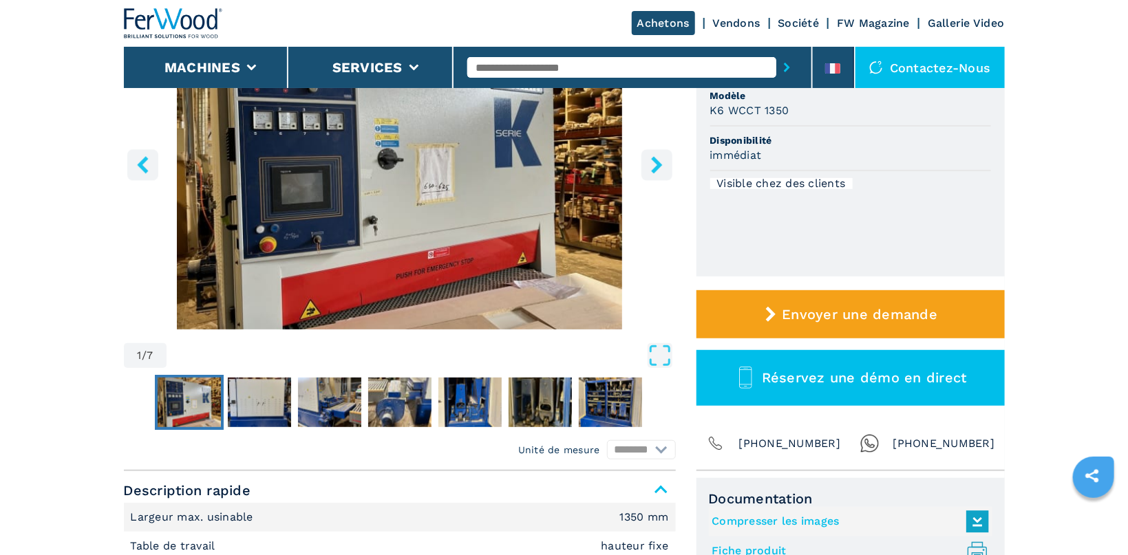
click at [467, 178] on img "Go to Slide 1" at bounding box center [400, 163] width 552 height 334
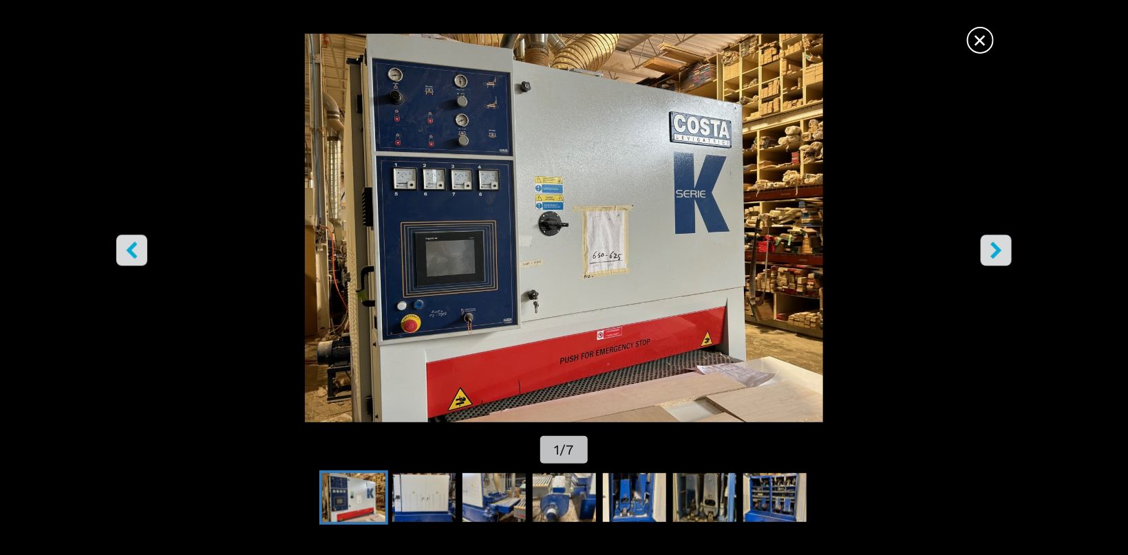
click at [987, 250] on button "right-button" at bounding box center [996, 250] width 31 height 31
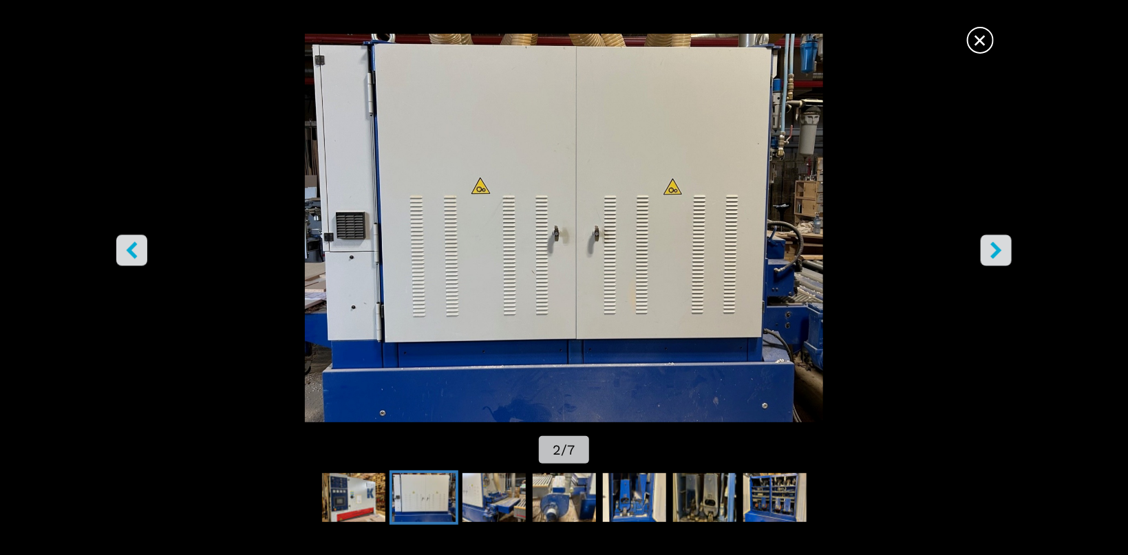
click at [987, 250] on button "right-button" at bounding box center [996, 250] width 31 height 31
click at [1000, 252] on icon "right-button" at bounding box center [995, 250] width 17 height 17
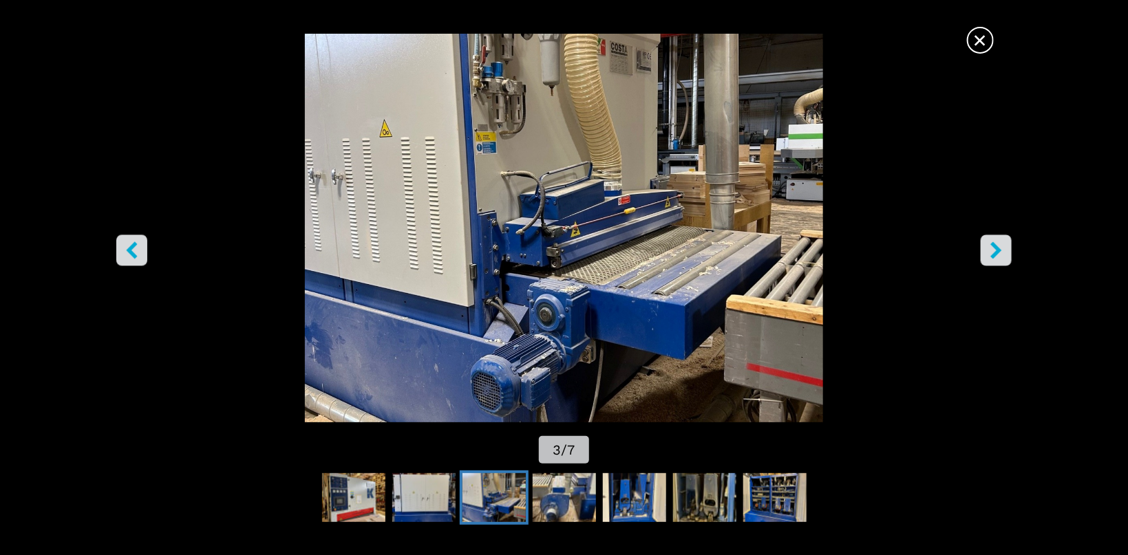
click at [1000, 252] on icon "right-button" at bounding box center [995, 250] width 17 height 17
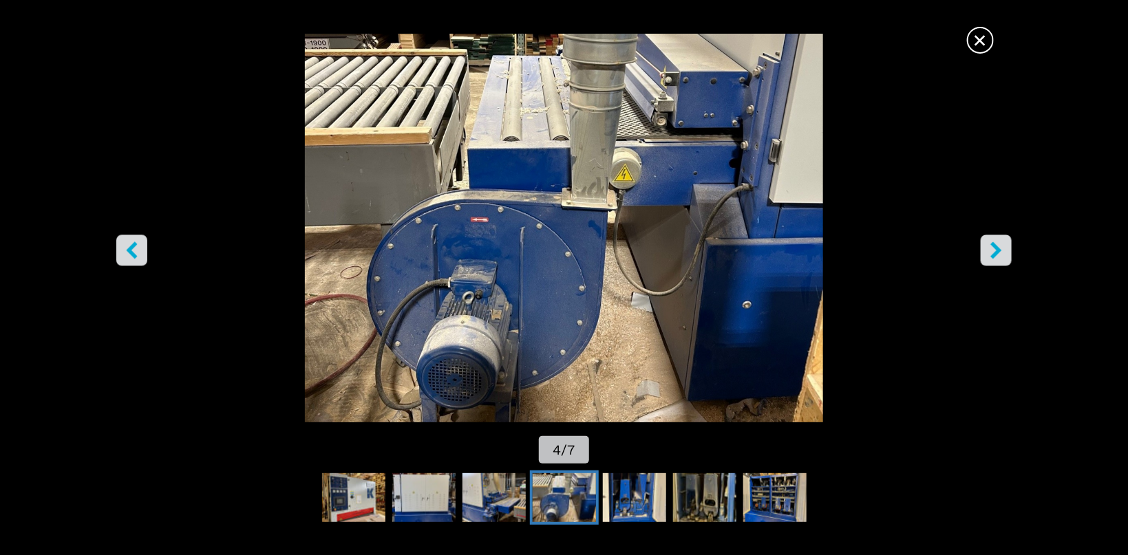
click at [1000, 252] on icon "right-button" at bounding box center [995, 250] width 17 height 17
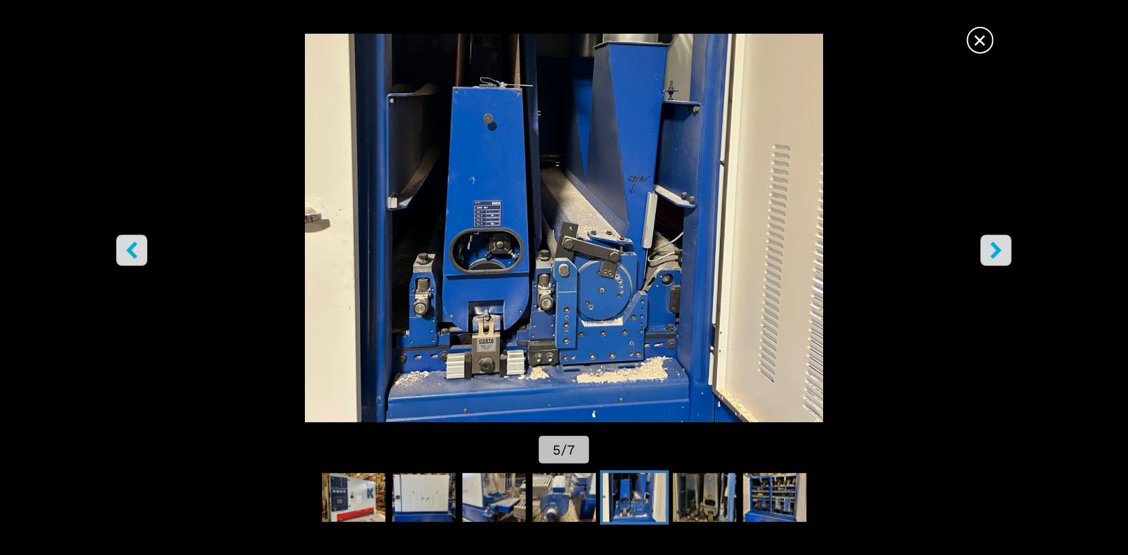
click at [1000, 252] on icon "right-button" at bounding box center [995, 250] width 17 height 17
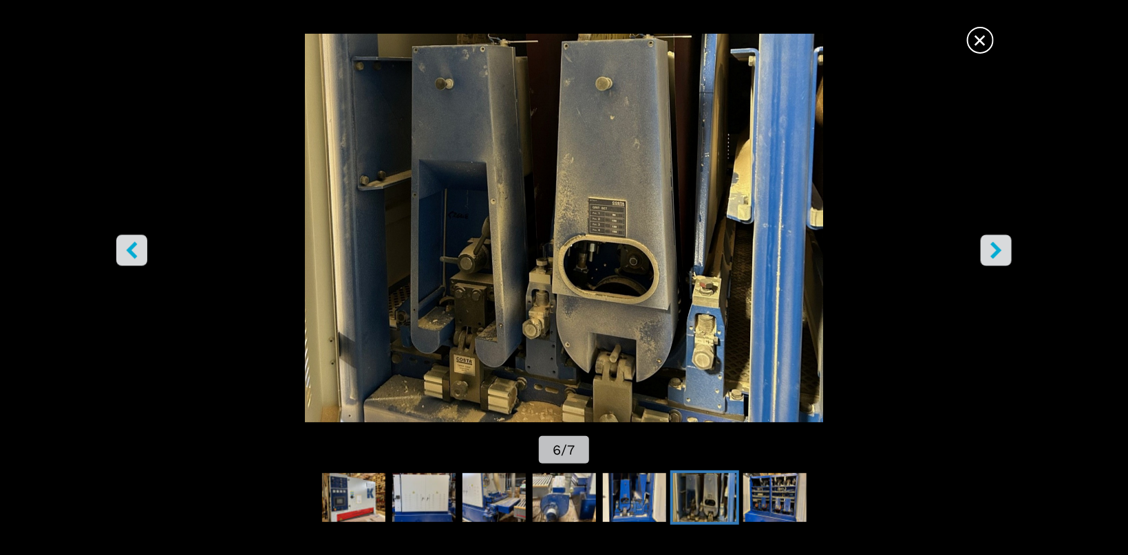
click at [1000, 252] on icon "right-button" at bounding box center [995, 250] width 17 height 17
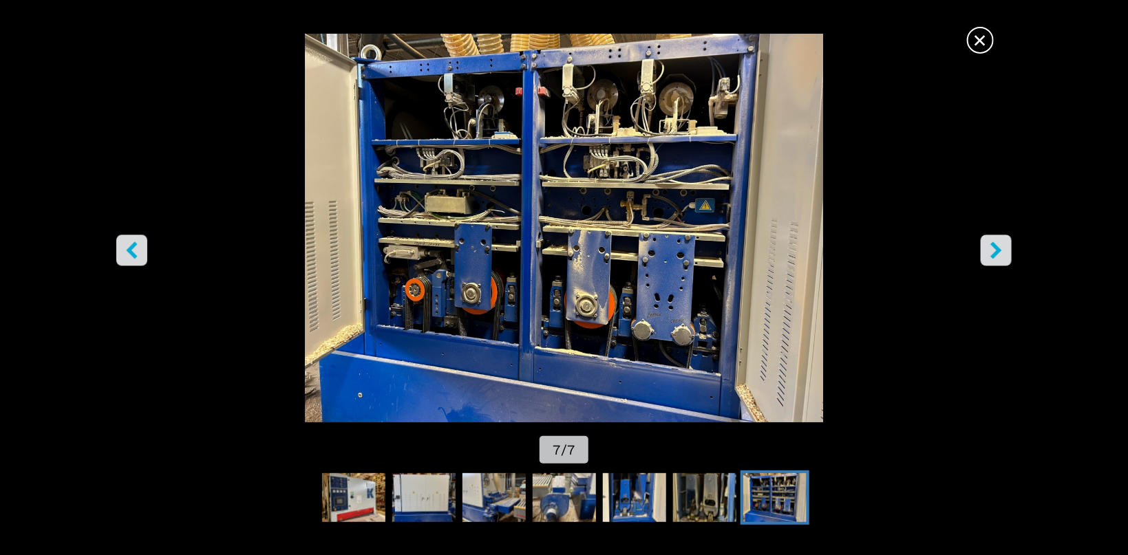
click at [1000, 252] on icon "right-button" at bounding box center [995, 250] width 17 height 17
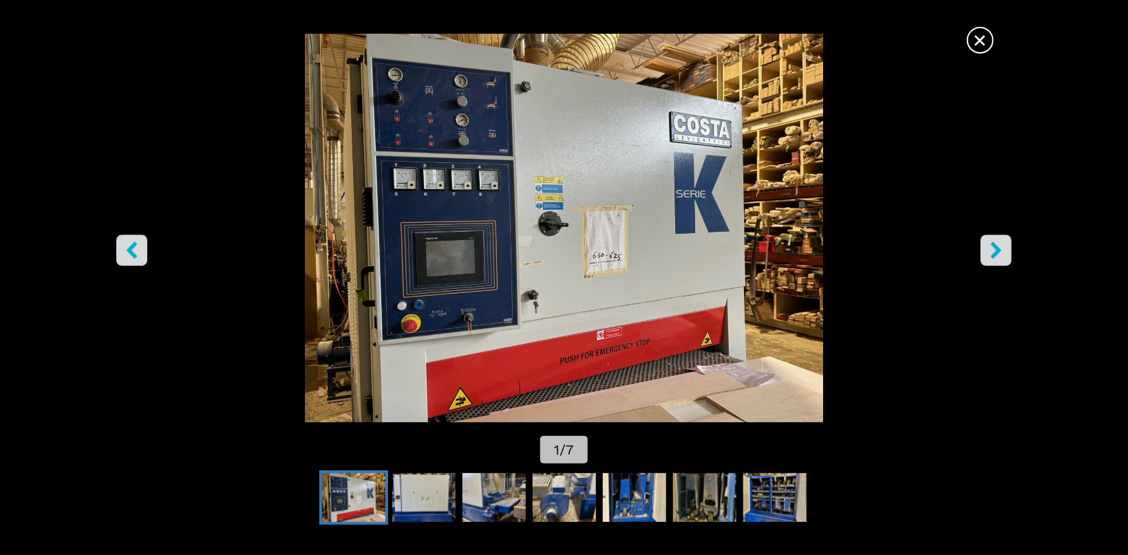
click at [980, 42] on span "×" at bounding box center [980, 37] width 24 height 24
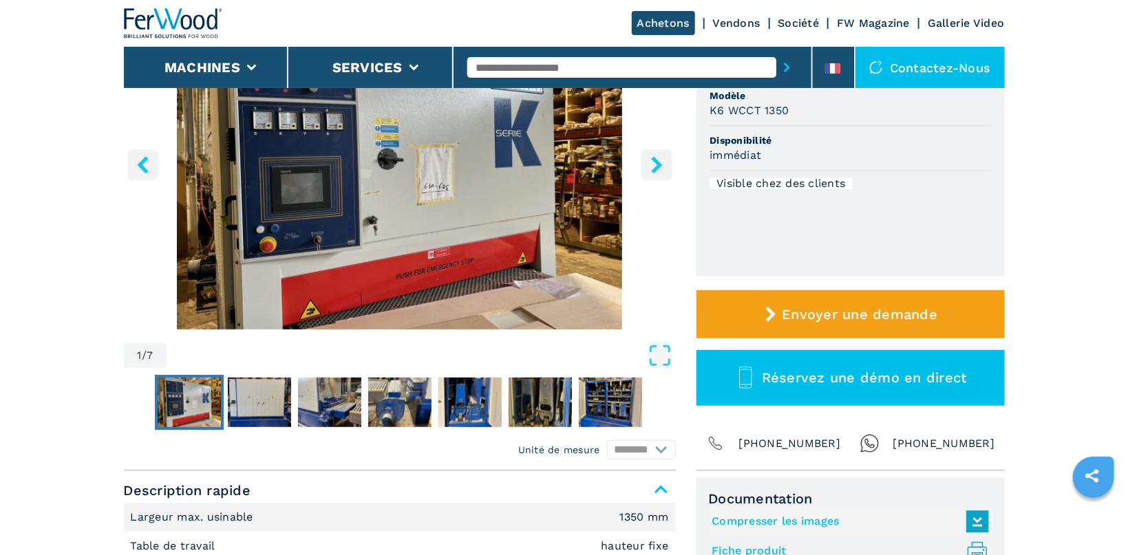
scroll to position [438, 0]
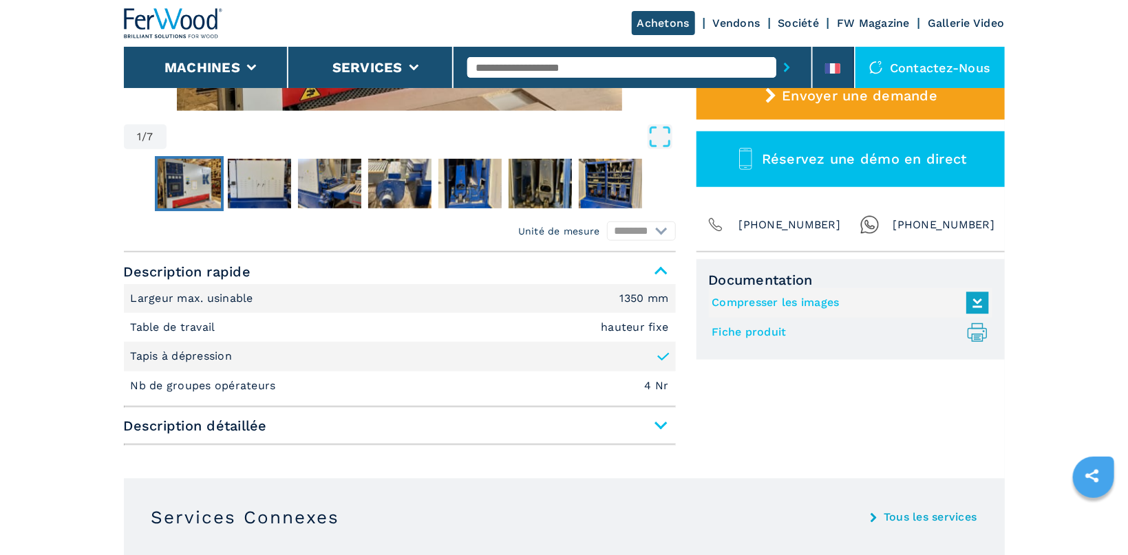
click at [656, 425] on span "Description détaillée" at bounding box center [400, 426] width 552 height 25
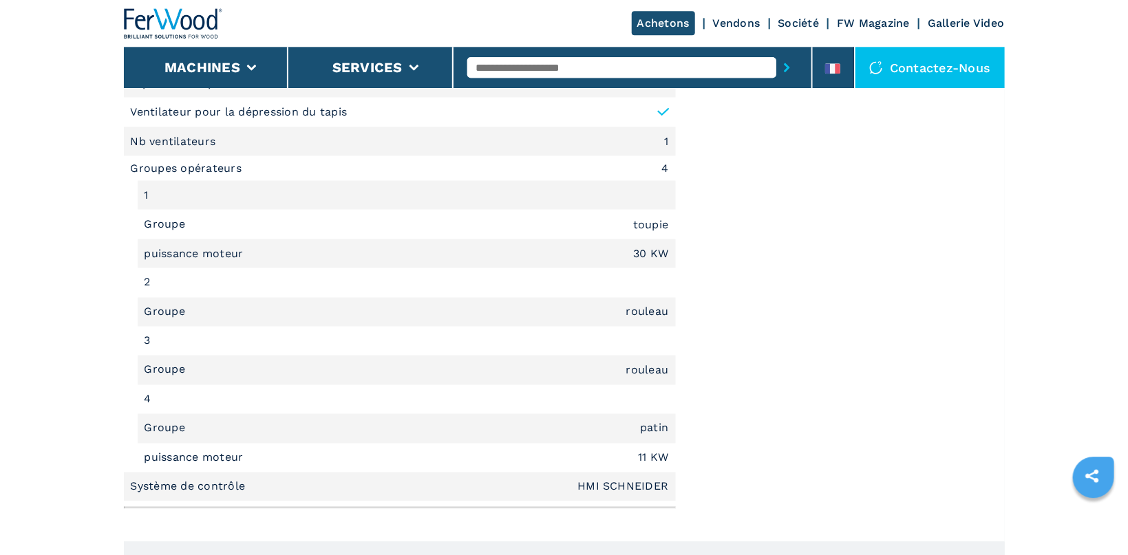
scroll to position [948, 0]
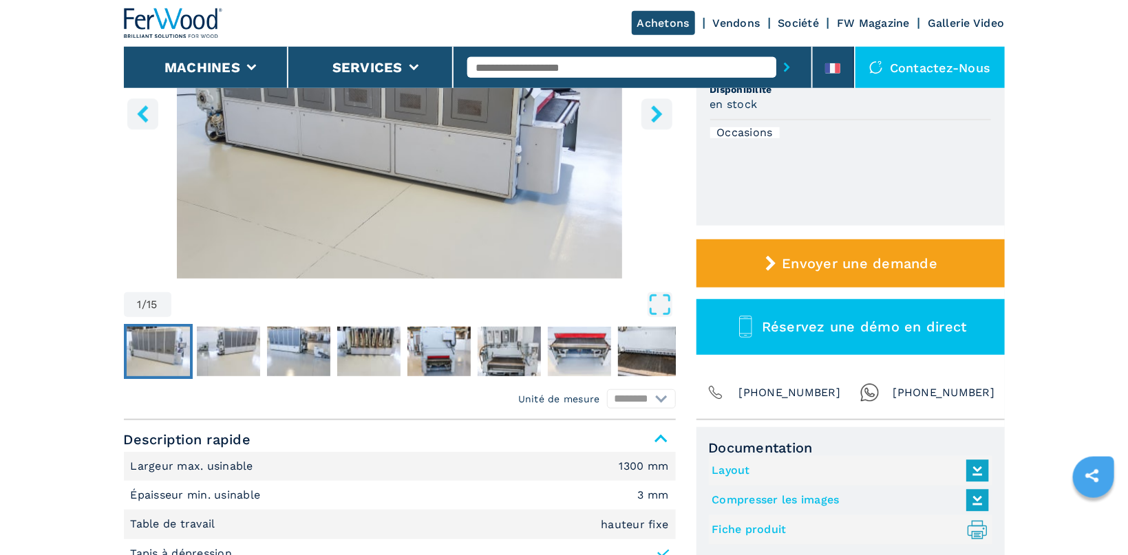
scroll to position [146, 0]
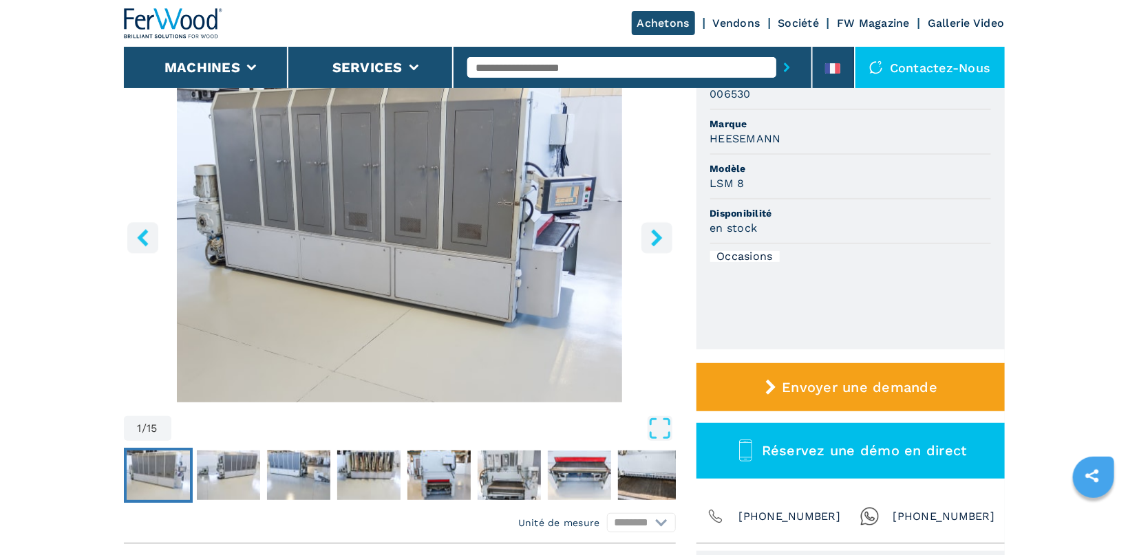
click at [359, 224] on img "Go to Slide 1" at bounding box center [400, 236] width 552 height 334
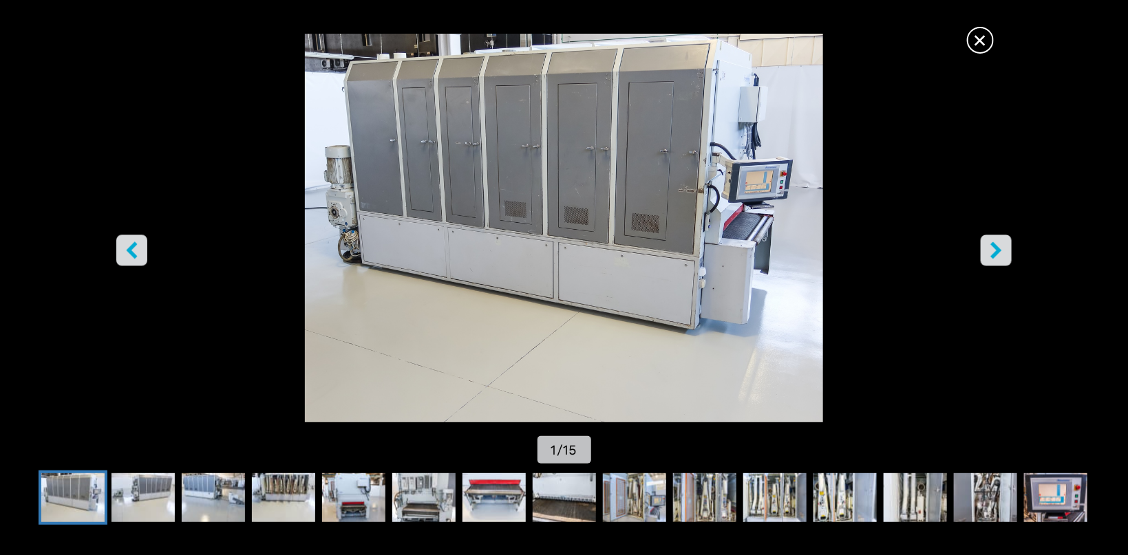
click at [987, 246] on button "right-button" at bounding box center [996, 250] width 31 height 31
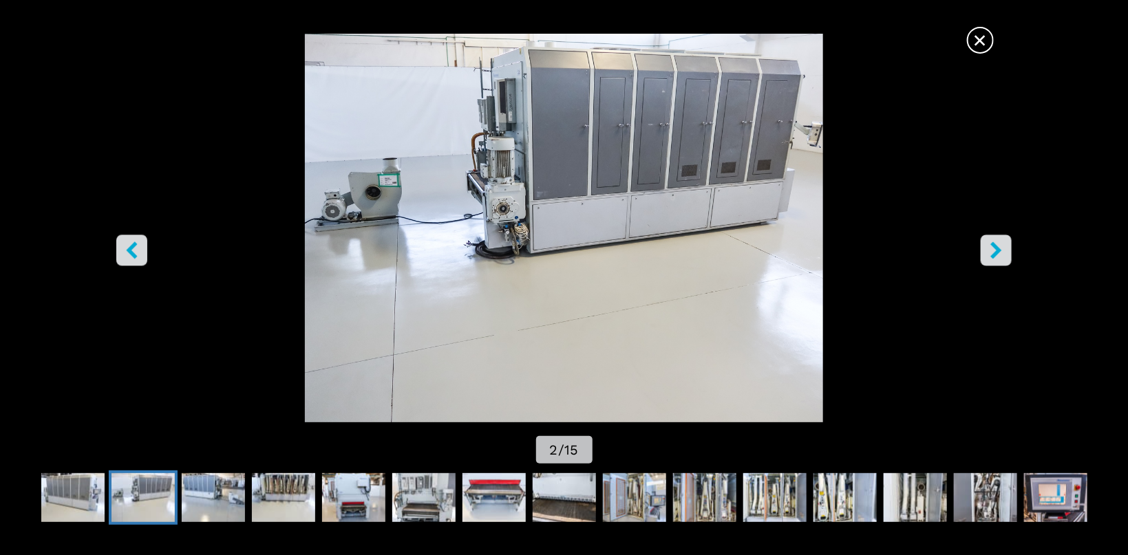
click at [987, 246] on button "right-button" at bounding box center [996, 250] width 31 height 31
click at [998, 249] on icon "right-button" at bounding box center [996, 250] width 11 height 17
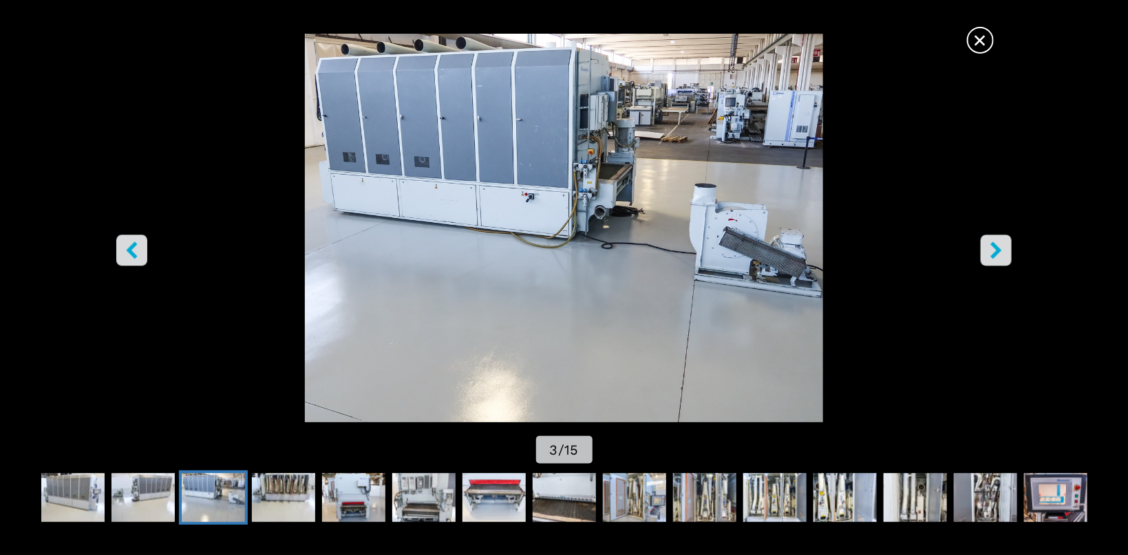
click at [998, 249] on icon "right-button" at bounding box center [996, 250] width 11 height 17
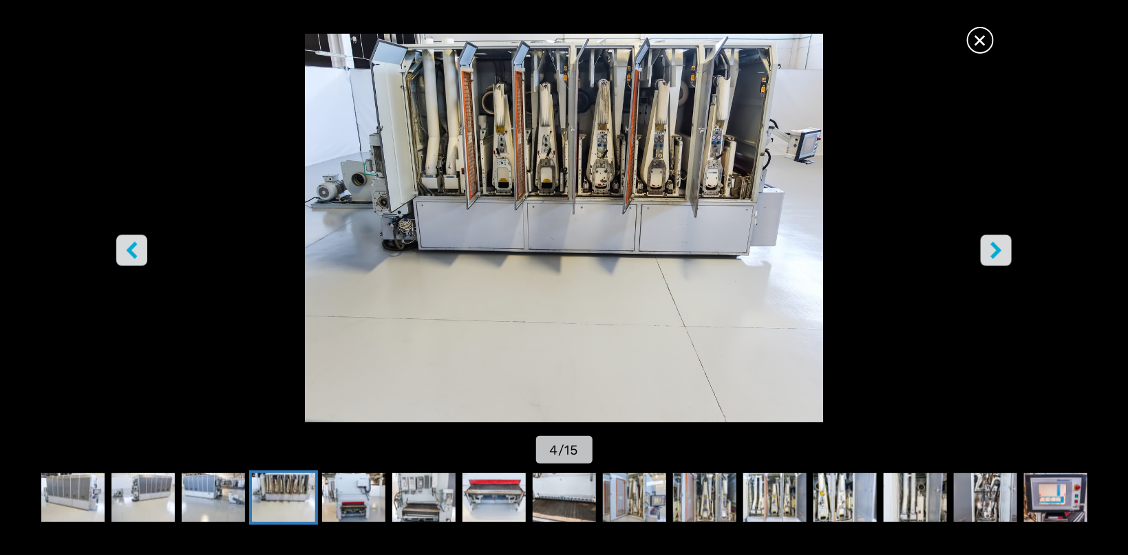
click at [998, 249] on icon "right-button" at bounding box center [996, 250] width 11 height 17
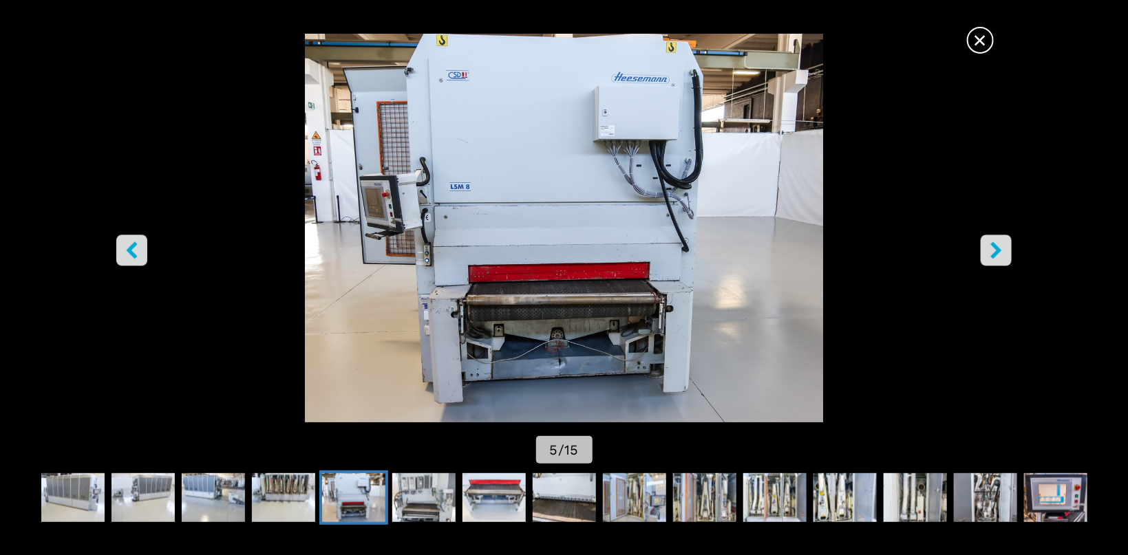
click at [998, 249] on icon "right-button" at bounding box center [996, 250] width 11 height 17
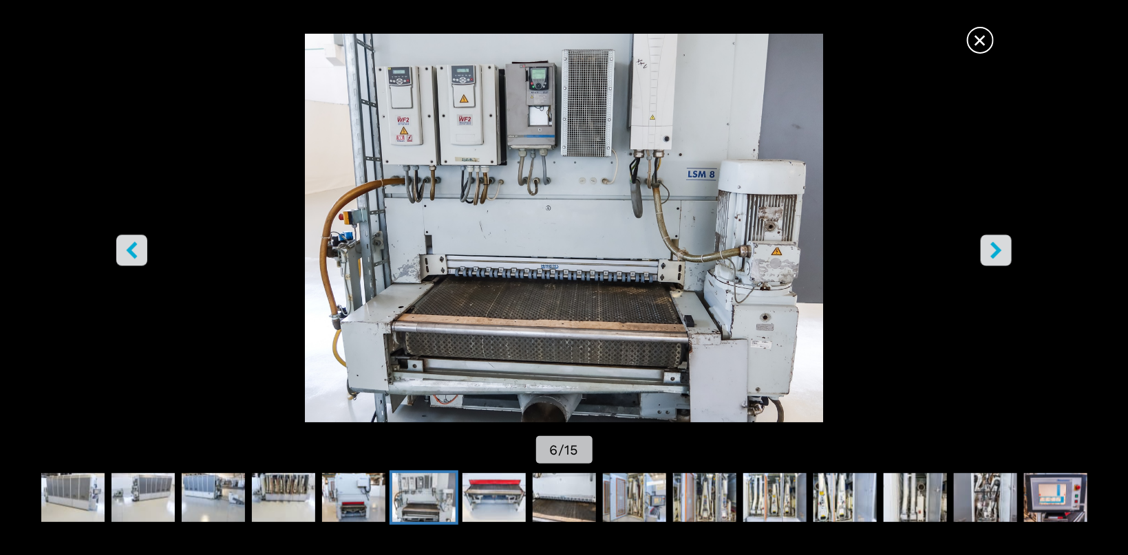
click at [998, 249] on icon "right-button" at bounding box center [996, 250] width 11 height 17
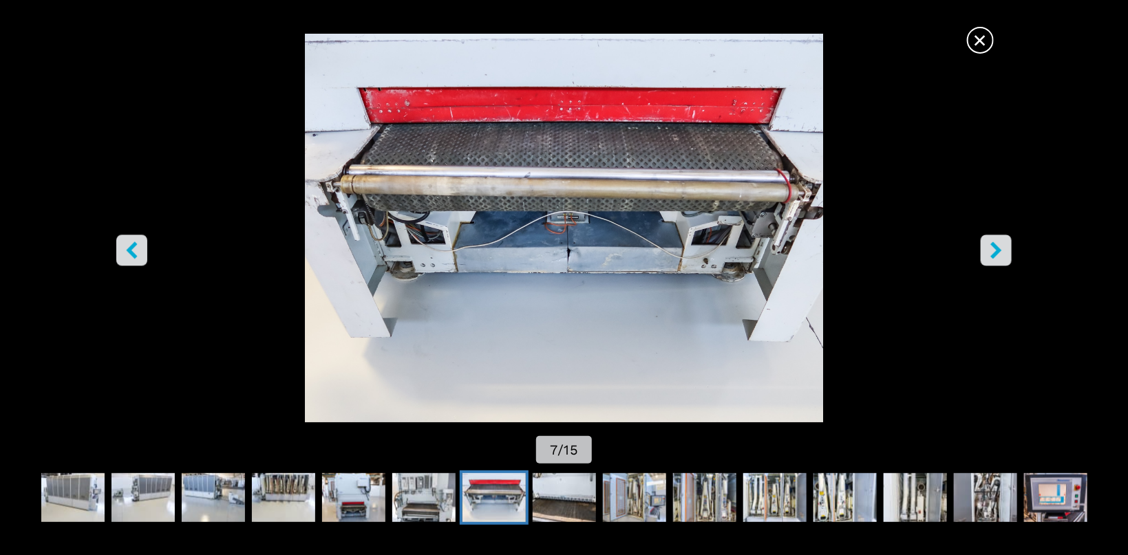
click at [982, 33] on span "×" at bounding box center [980, 37] width 24 height 24
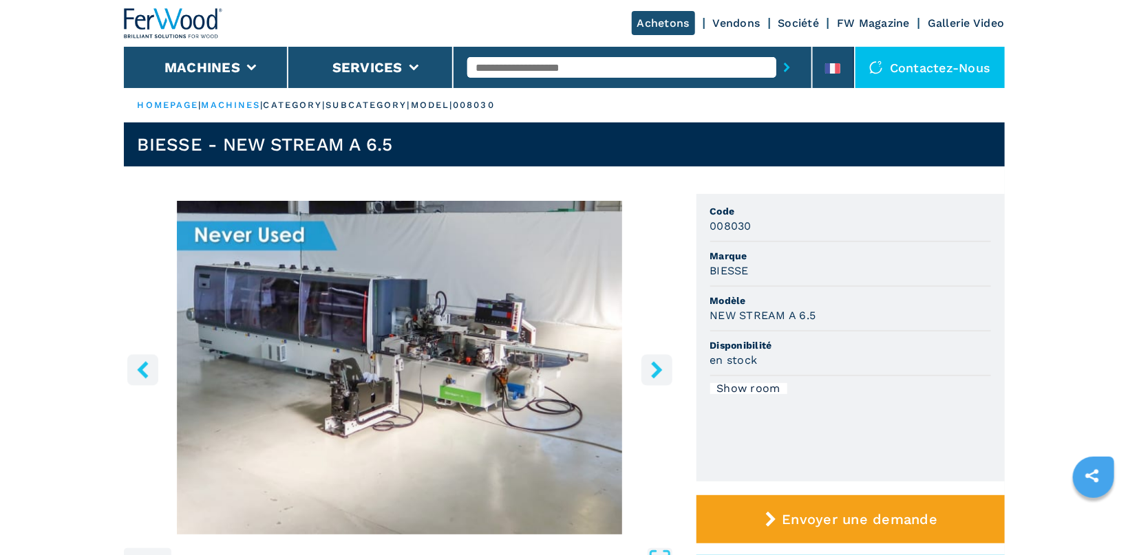
click at [461, 359] on img "Go to Slide 1" at bounding box center [400, 368] width 552 height 334
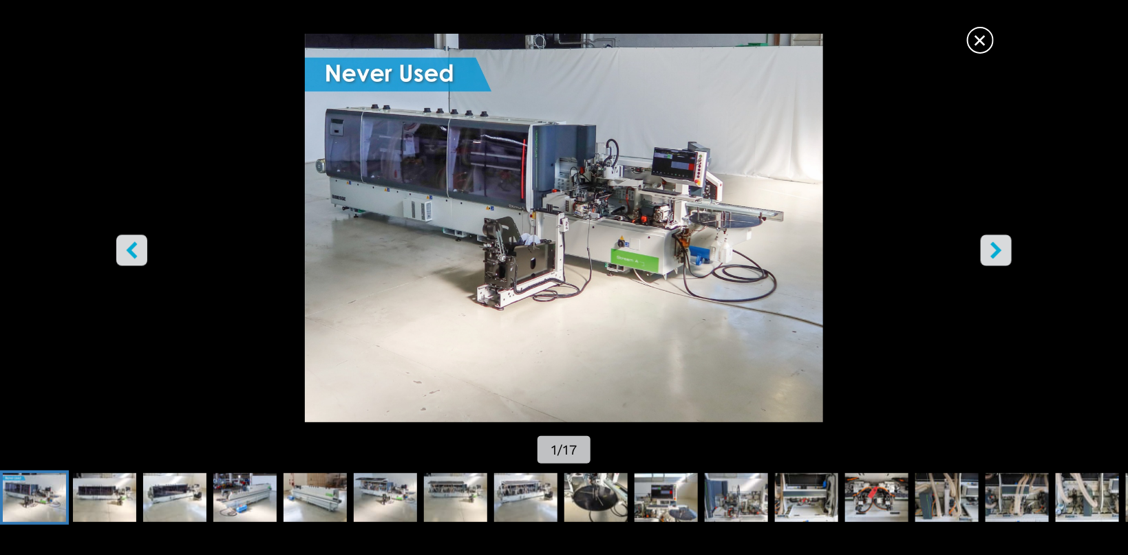
scroll to position [438, 0]
click at [1009, 252] on button "right-button" at bounding box center [996, 250] width 31 height 31
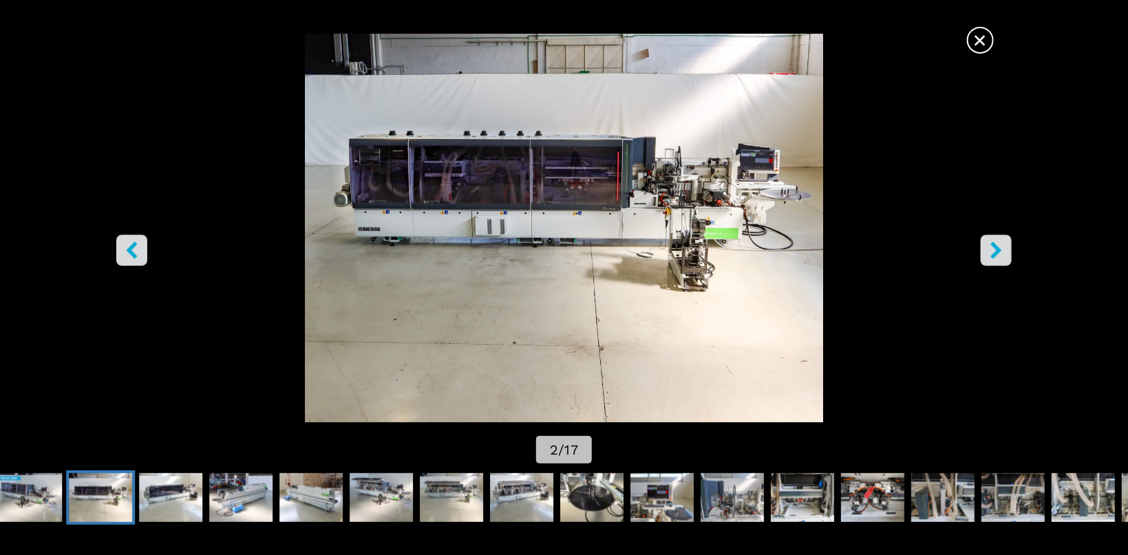
click at [1003, 250] on icon "right-button" at bounding box center [995, 250] width 17 height 17
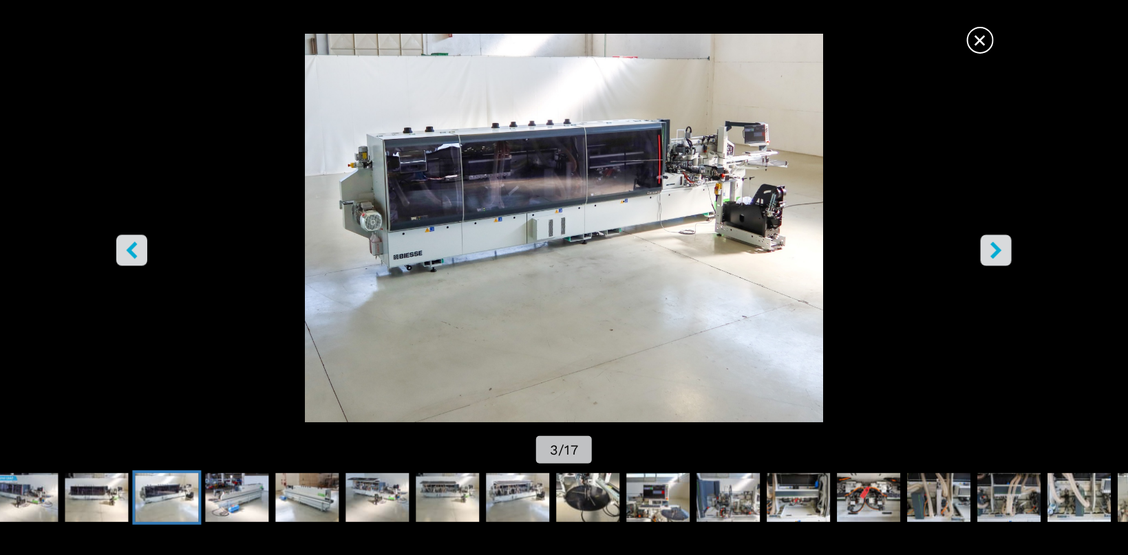
click at [1003, 250] on icon "right-button" at bounding box center [995, 250] width 17 height 17
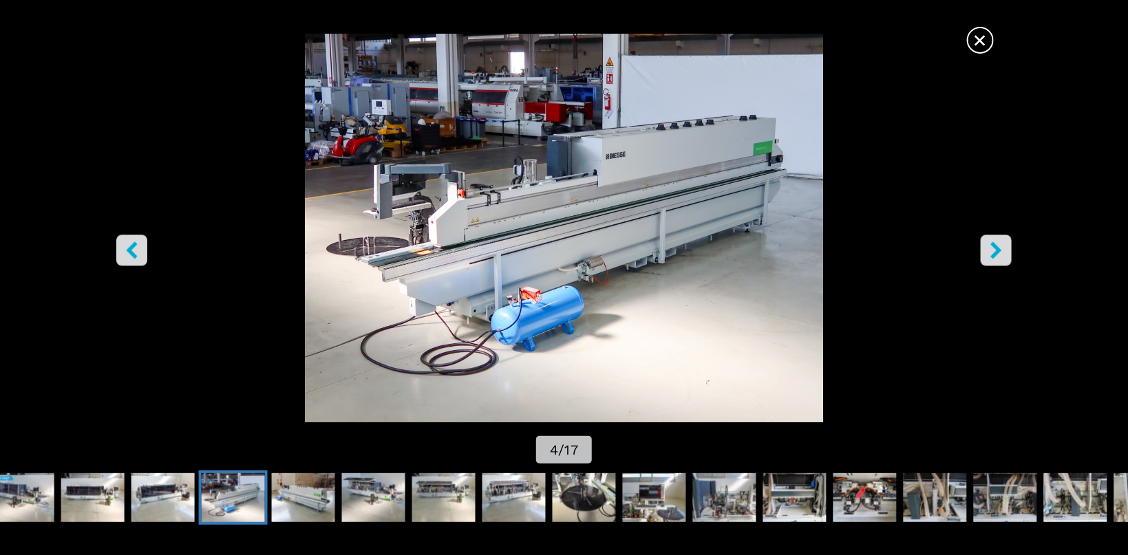
click at [1003, 250] on icon "right-button" at bounding box center [995, 250] width 17 height 17
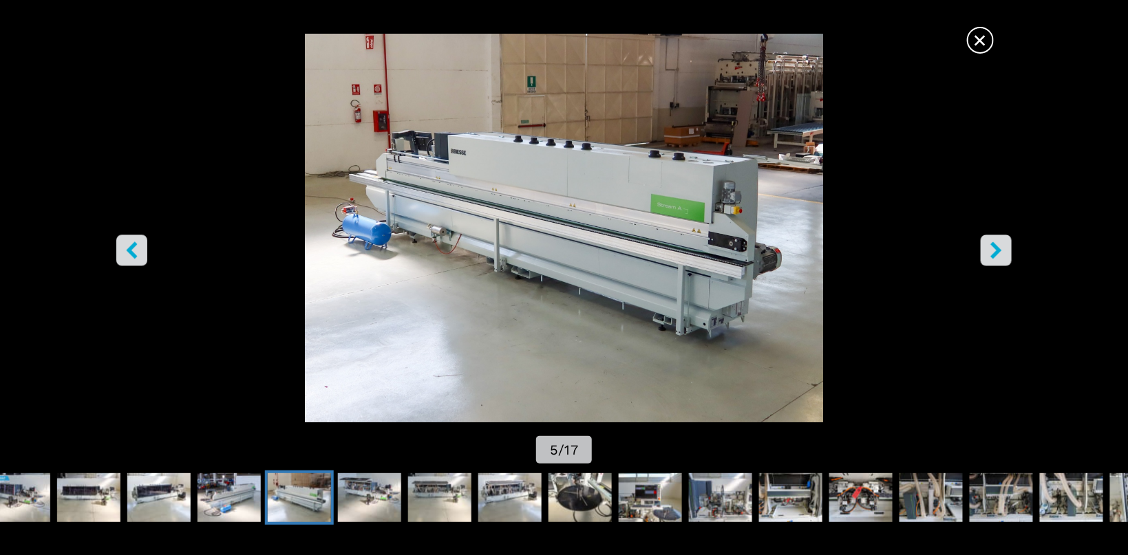
click at [989, 40] on span "×" at bounding box center [980, 37] width 24 height 24
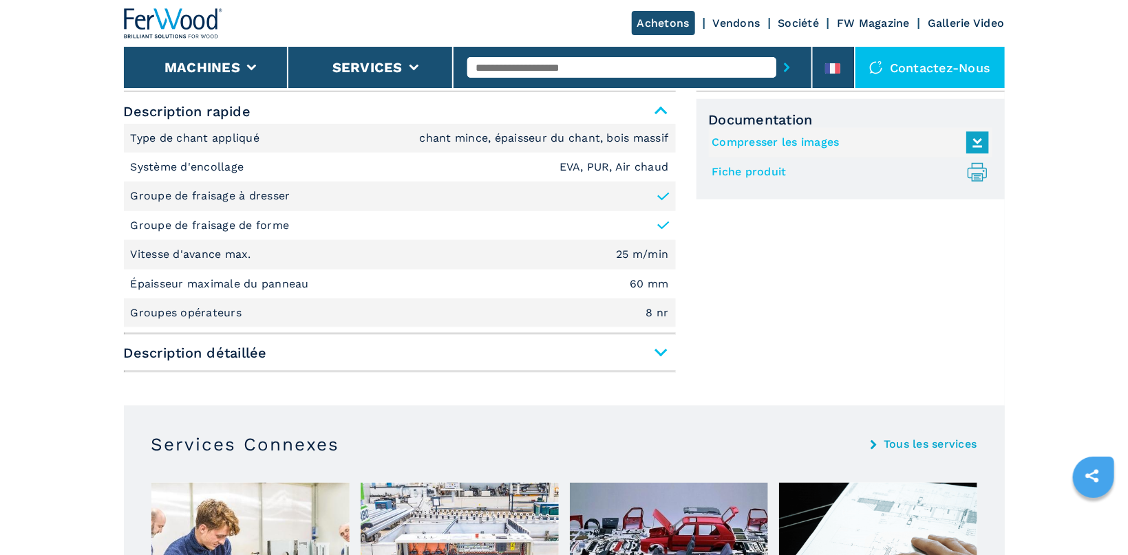
scroll to position [656, 0]
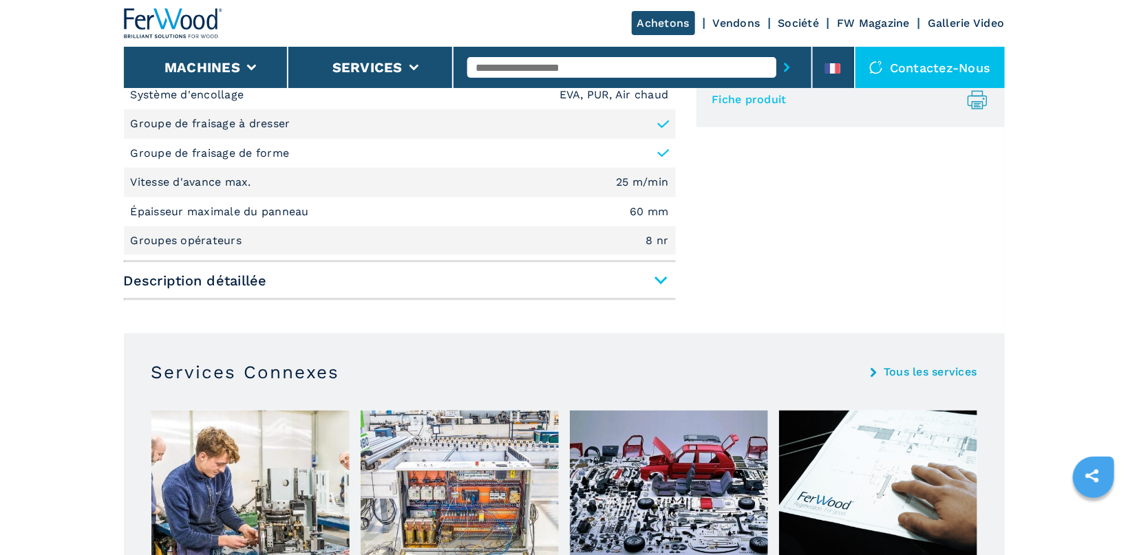
click at [663, 275] on span "Description détaillée" at bounding box center [400, 280] width 552 height 25
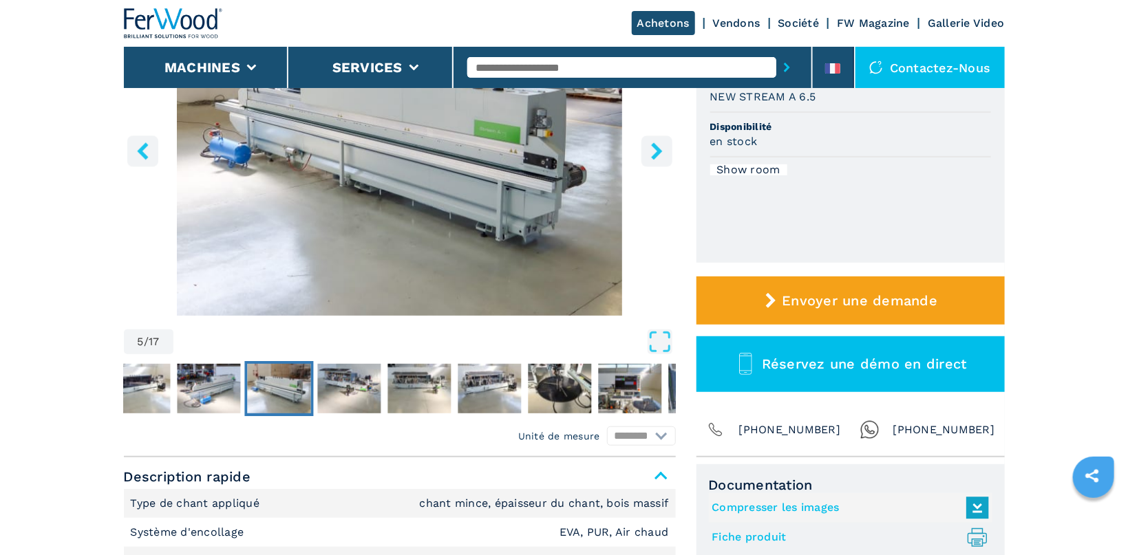
scroll to position [0, 0]
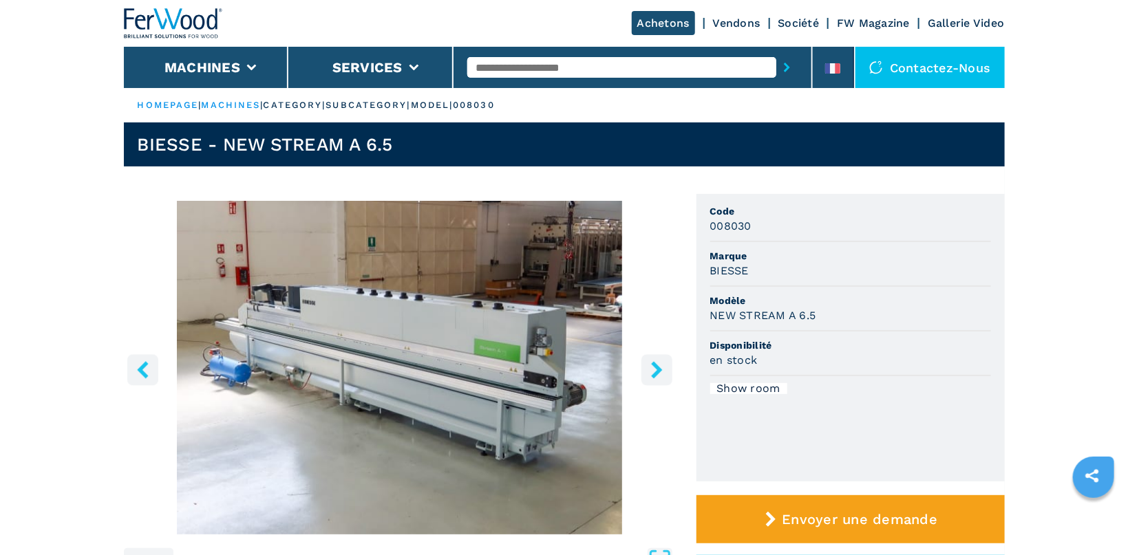
click at [431, 352] on img "Go to Slide 5" at bounding box center [400, 368] width 552 height 334
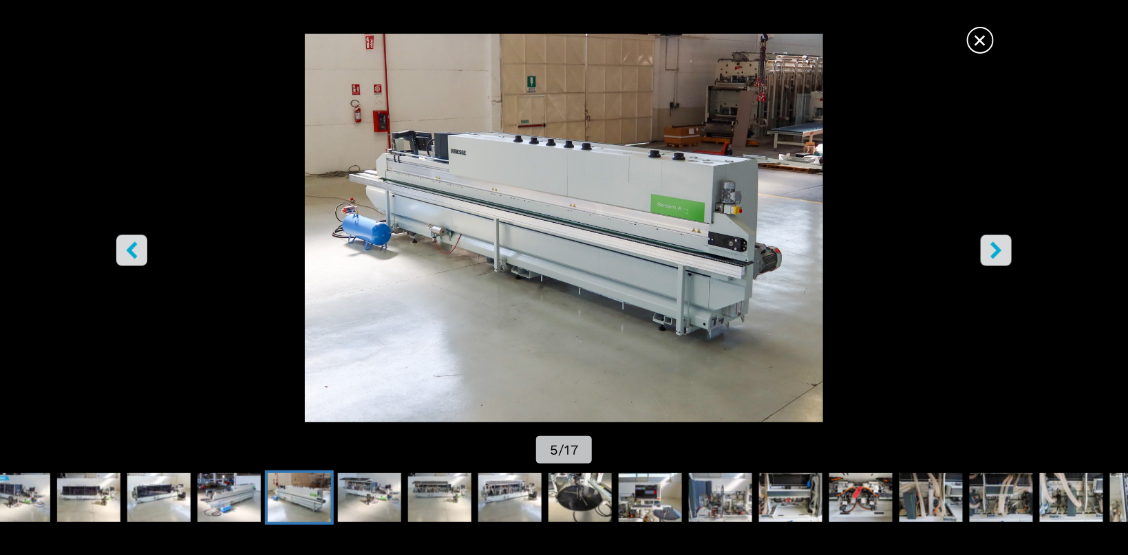
click at [998, 246] on icon "right-button" at bounding box center [995, 250] width 17 height 17
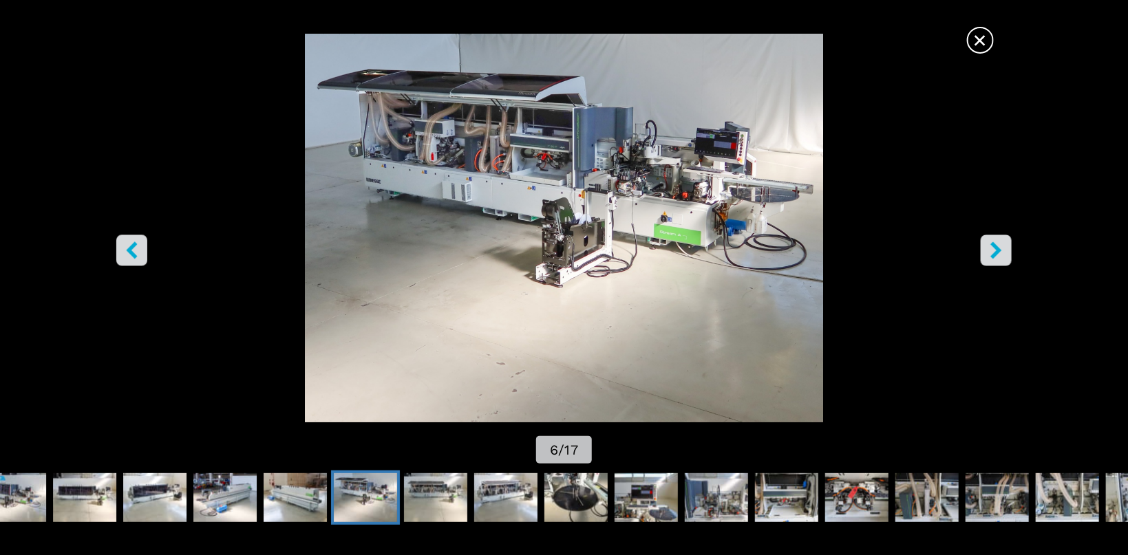
click at [998, 246] on icon "right-button" at bounding box center [995, 250] width 17 height 17
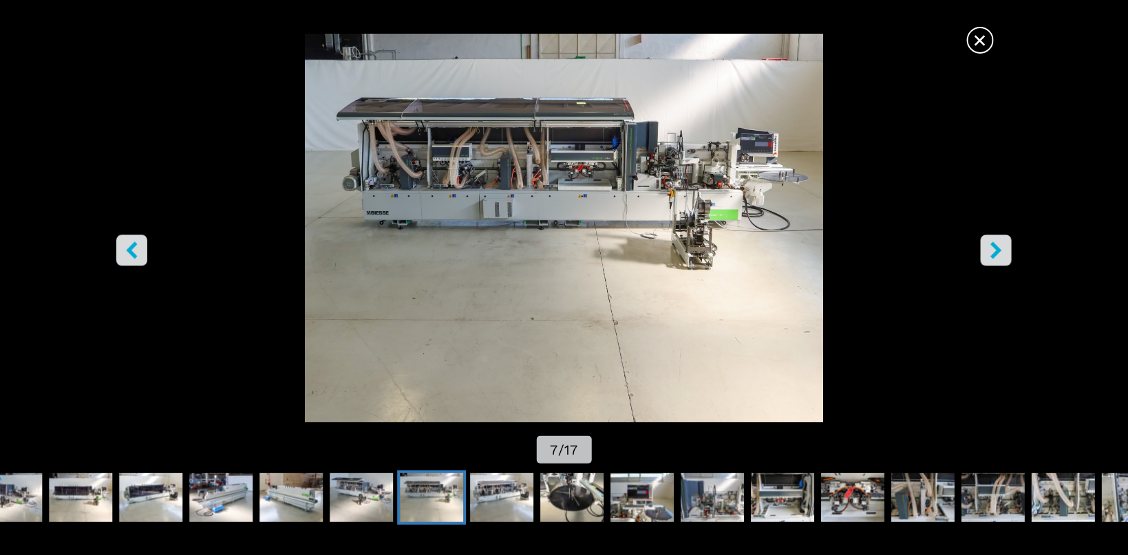
click at [998, 246] on icon "right-button" at bounding box center [995, 250] width 17 height 17
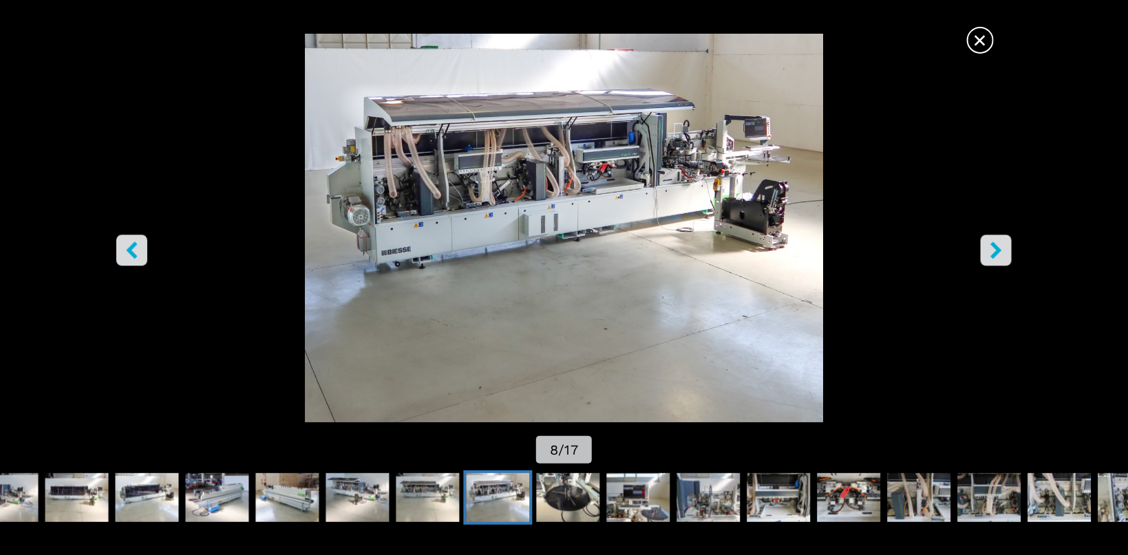
click at [998, 246] on icon "right-button" at bounding box center [995, 250] width 17 height 17
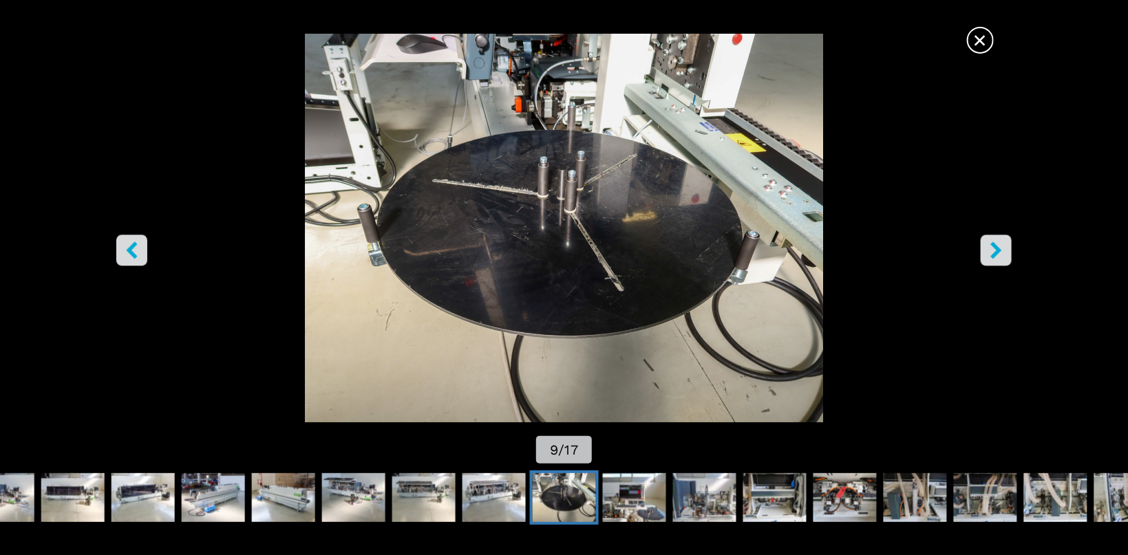
click at [998, 246] on icon "right-button" at bounding box center [995, 250] width 17 height 17
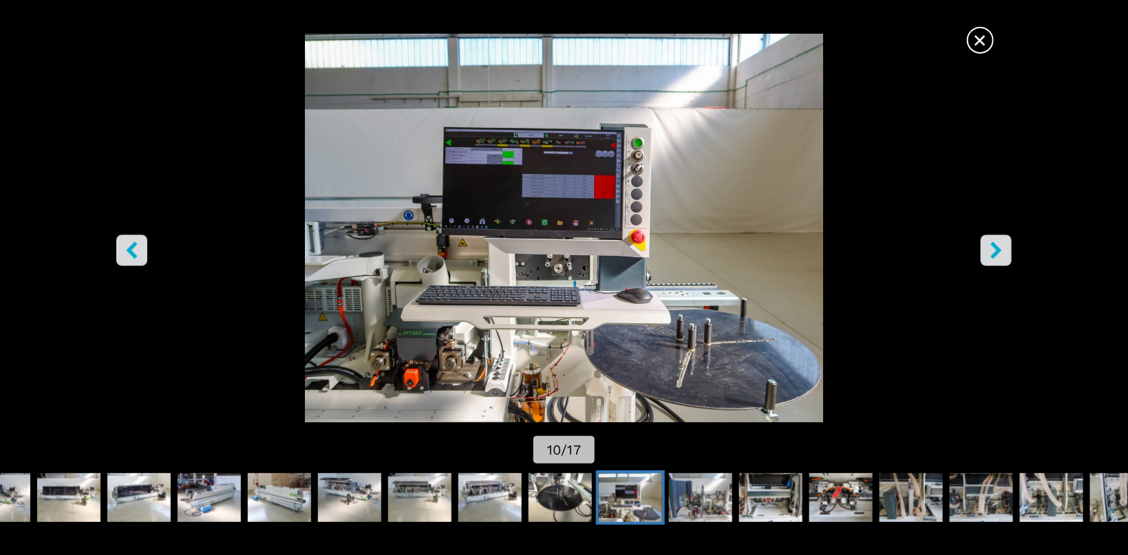
click at [998, 246] on icon "right-button" at bounding box center [995, 250] width 17 height 17
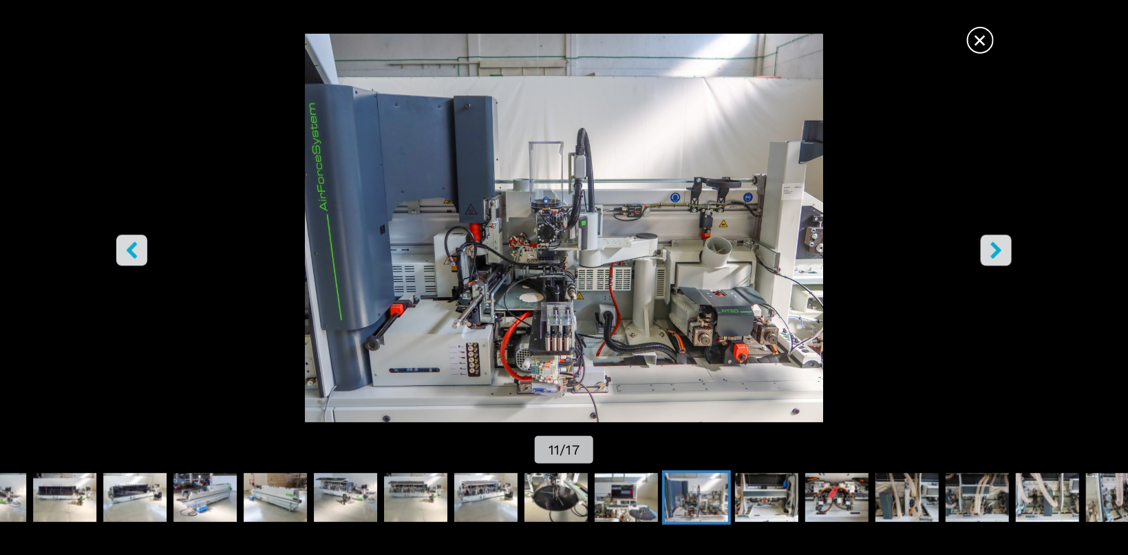
click at [998, 246] on icon "right-button" at bounding box center [995, 250] width 17 height 17
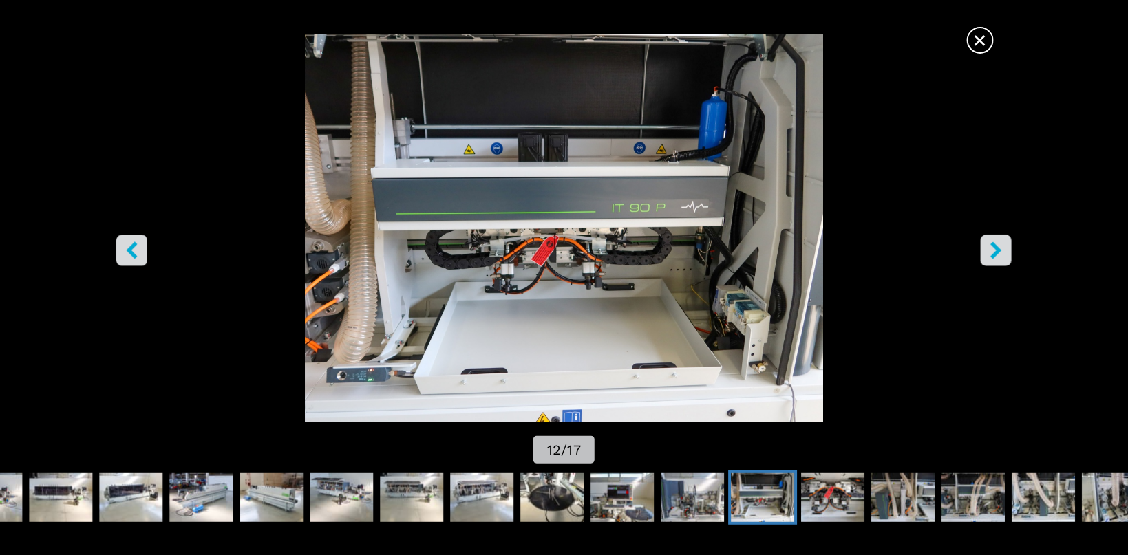
click at [131, 246] on icon "left-button" at bounding box center [131, 250] width 11 height 17
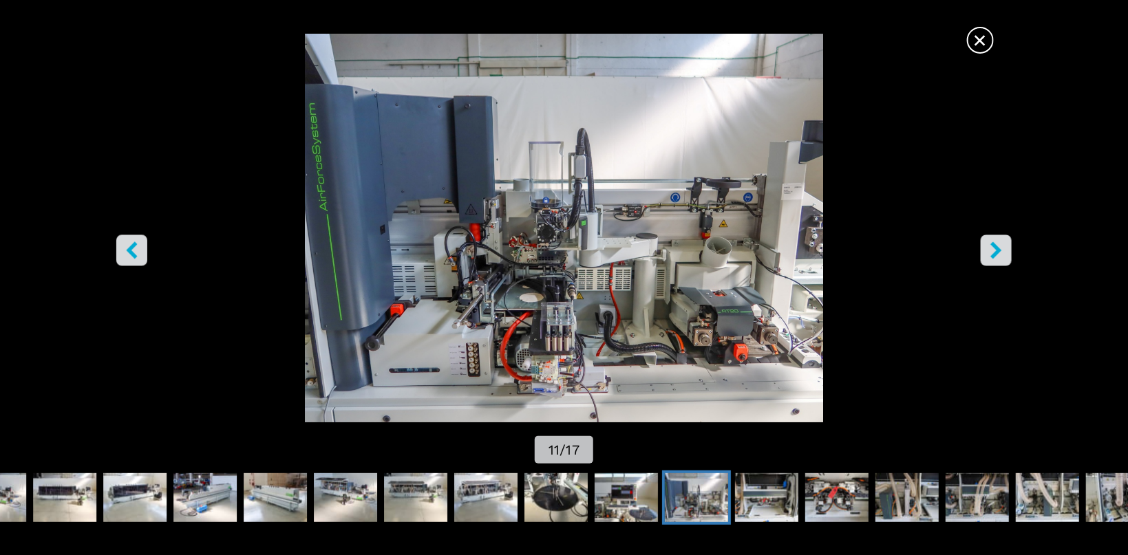
click at [1000, 242] on icon "right-button" at bounding box center [995, 250] width 17 height 17
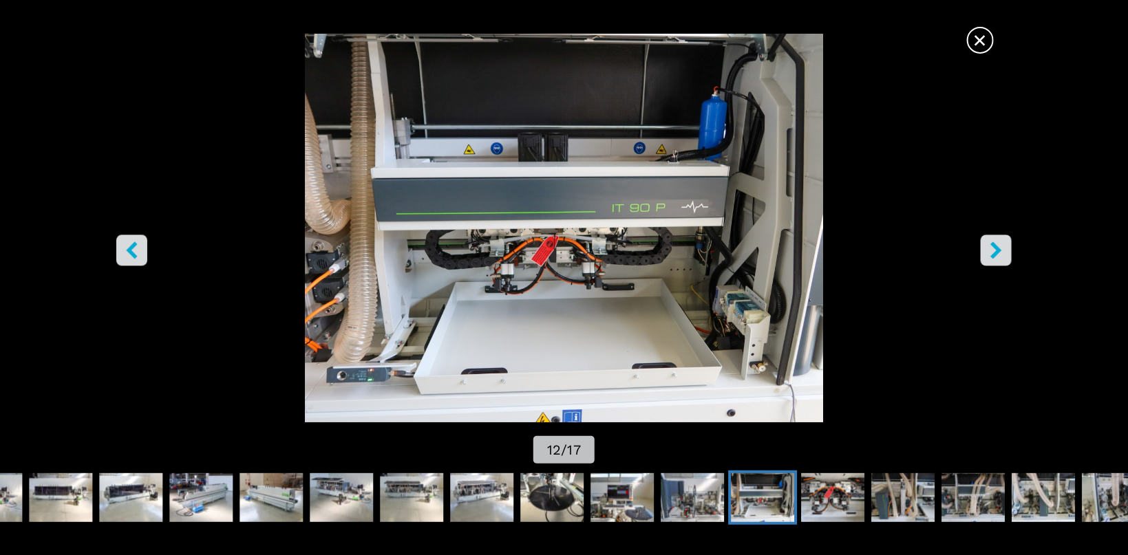
click at [1000, 242] on icon "right-button" at bounding box center [995, 250] width 17 height 17
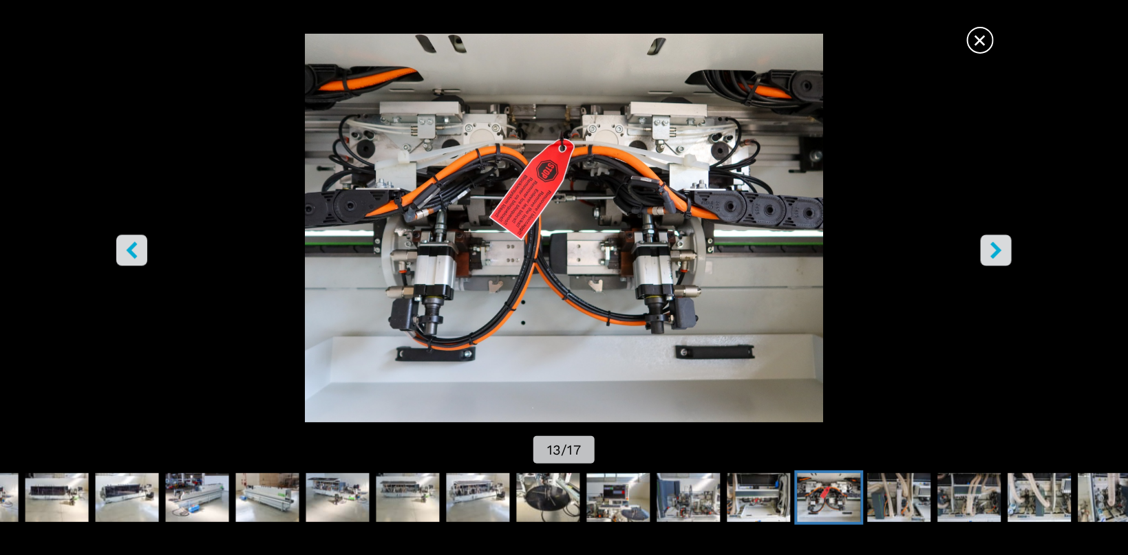
click at [1000, 242] on icon "right-button" at bounding box center [995, 250] width 17 height 17
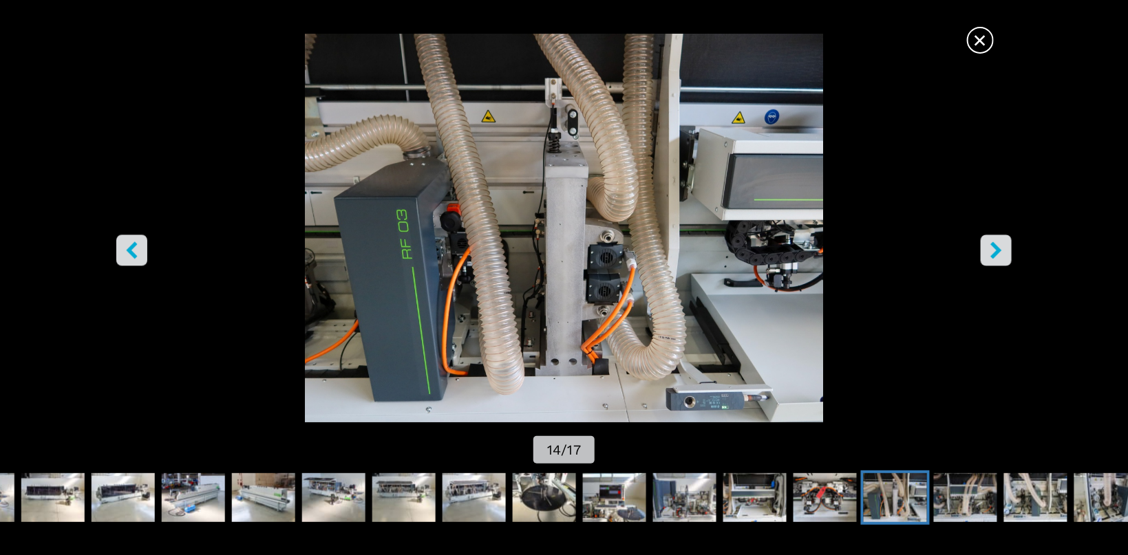
click at [1000, 242] on icon "right-button" at bounding box center [995, 250] width 17 height 17
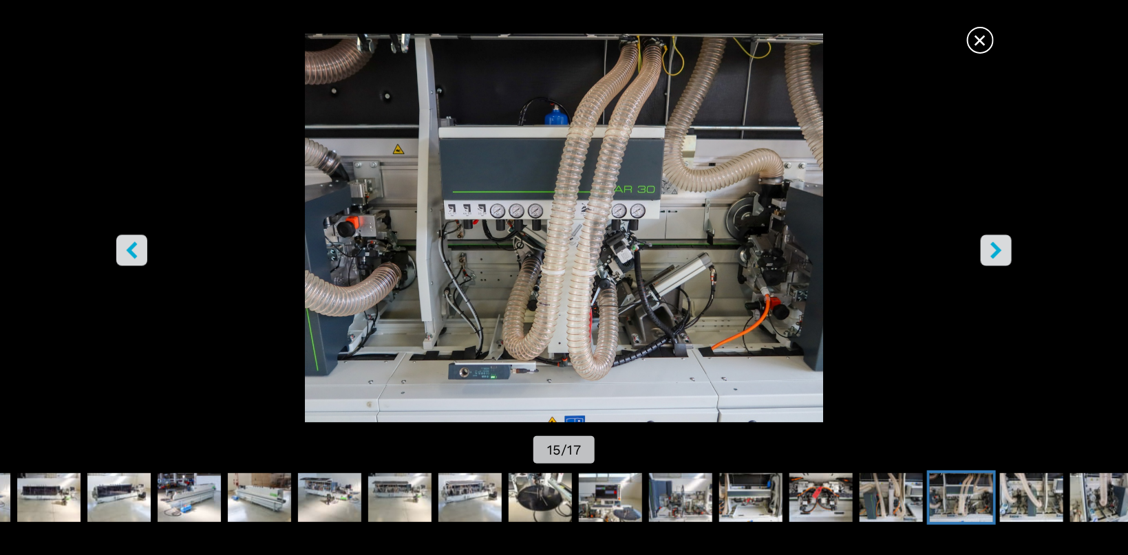
click at [133, 253] on icon "left-button" at bounding box center [131, 250] width 11 height 17
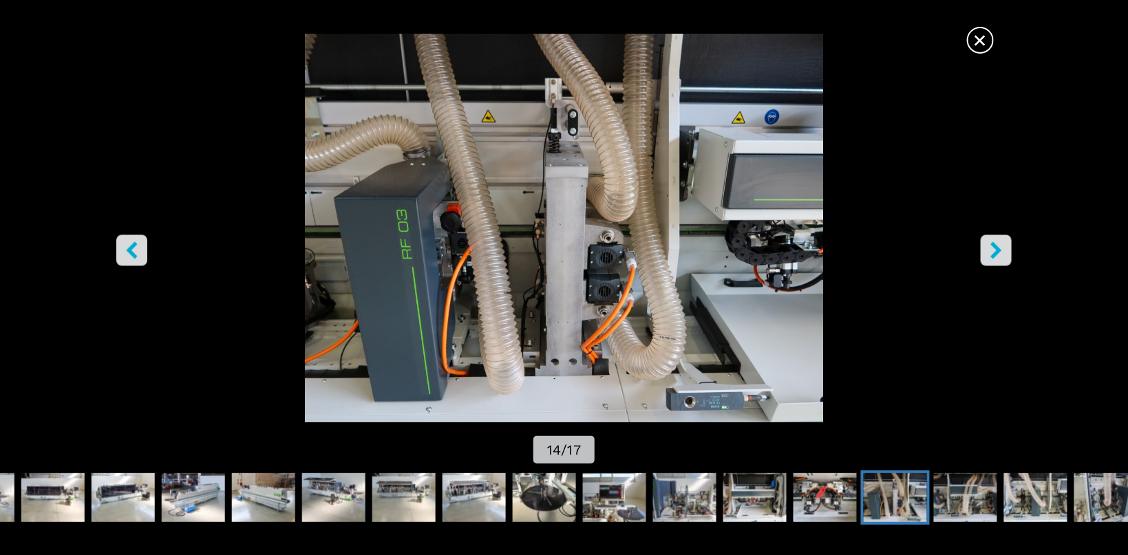
click at [1001, 242] on icon "right-button" at bounding box center [995, 250] width 17 height 17
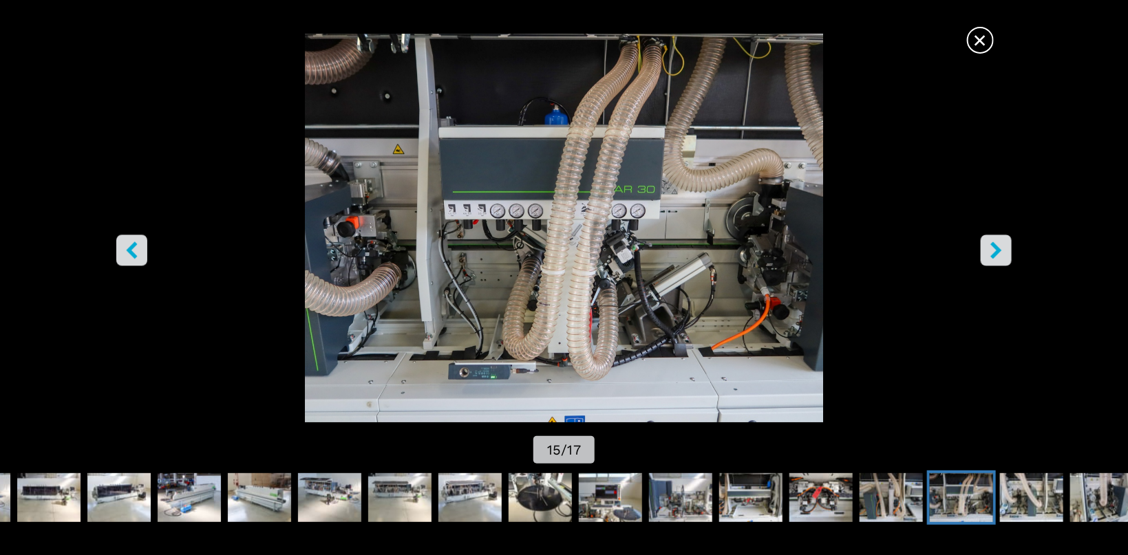
click at [1001, 242] on icon "right-button" at bounding box center [995, 250] width 17 height 17
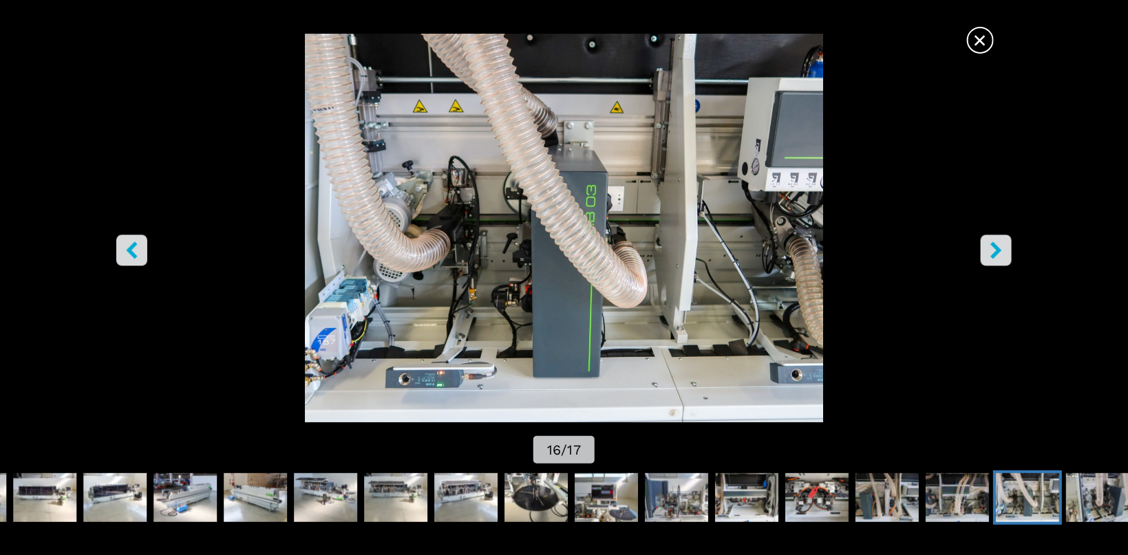
click at [1001, 242] on icon "right-button" at bounding box center [995, 250] width 17 height 17
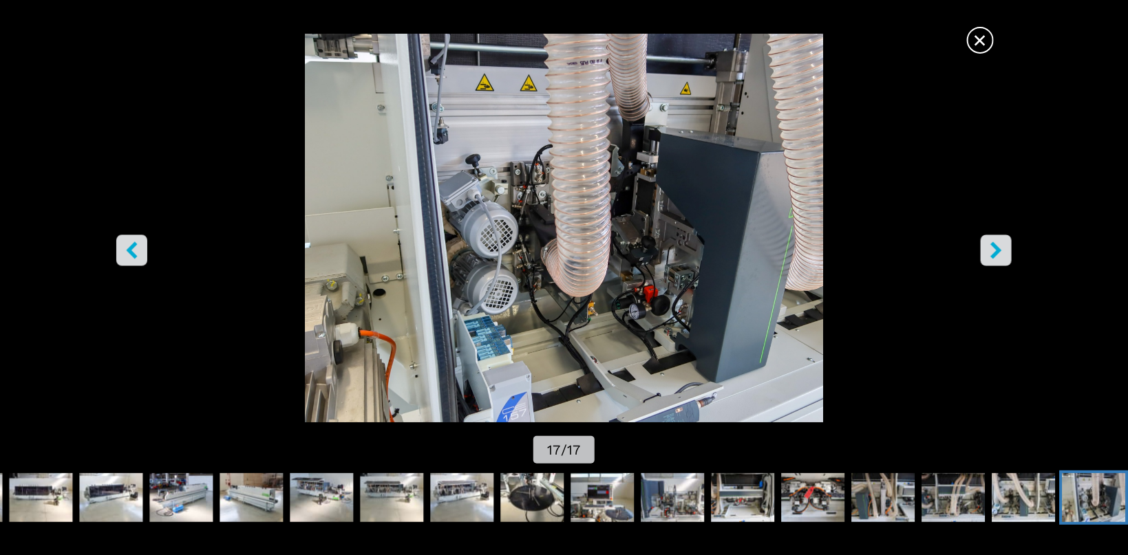
click at [1001, 242] on icon "right-button" at bounding box center [995, 250] width 17 height 17
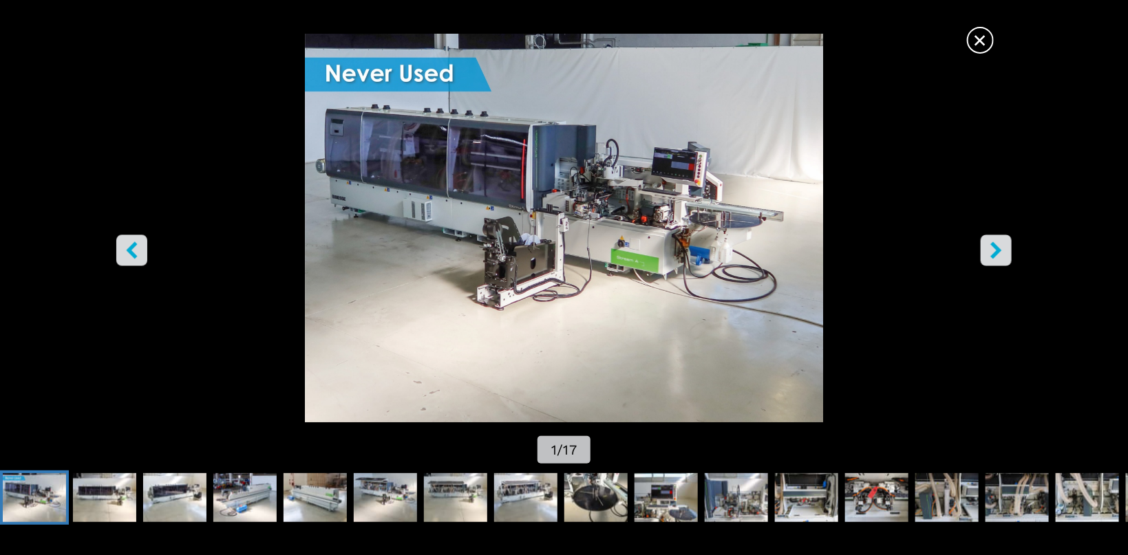
click at [981, 47] on span "×" at bounding box center [980, 37] width 24 height 24
